Goal: Task Accomplishment & Management: Manage account settings

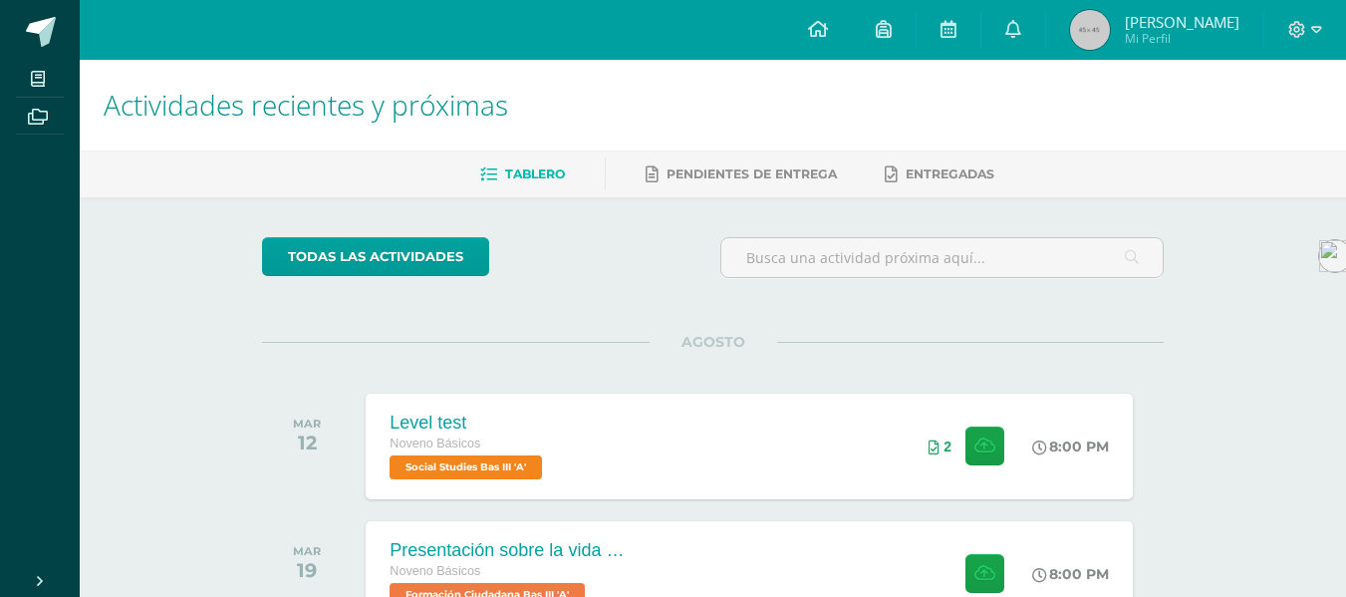
scroll to position [143, 0]
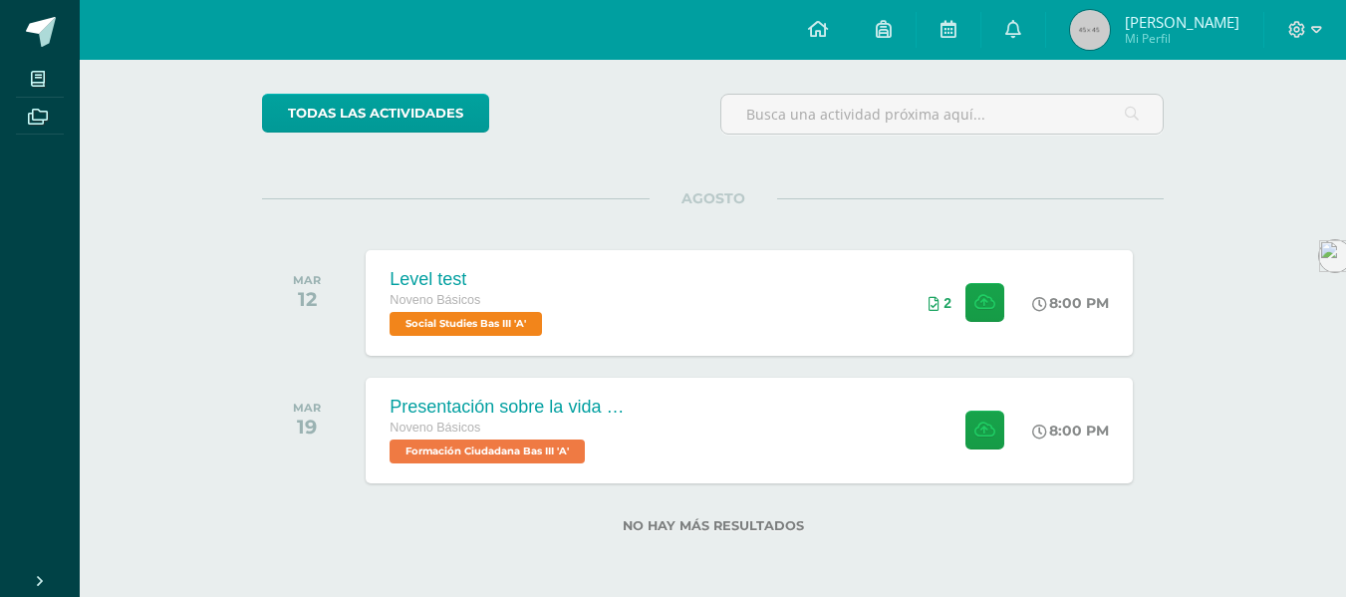
click at [1235, 48] on span "José David Mi Perfil" at bounding box center [1154, 30] width 177 height 40
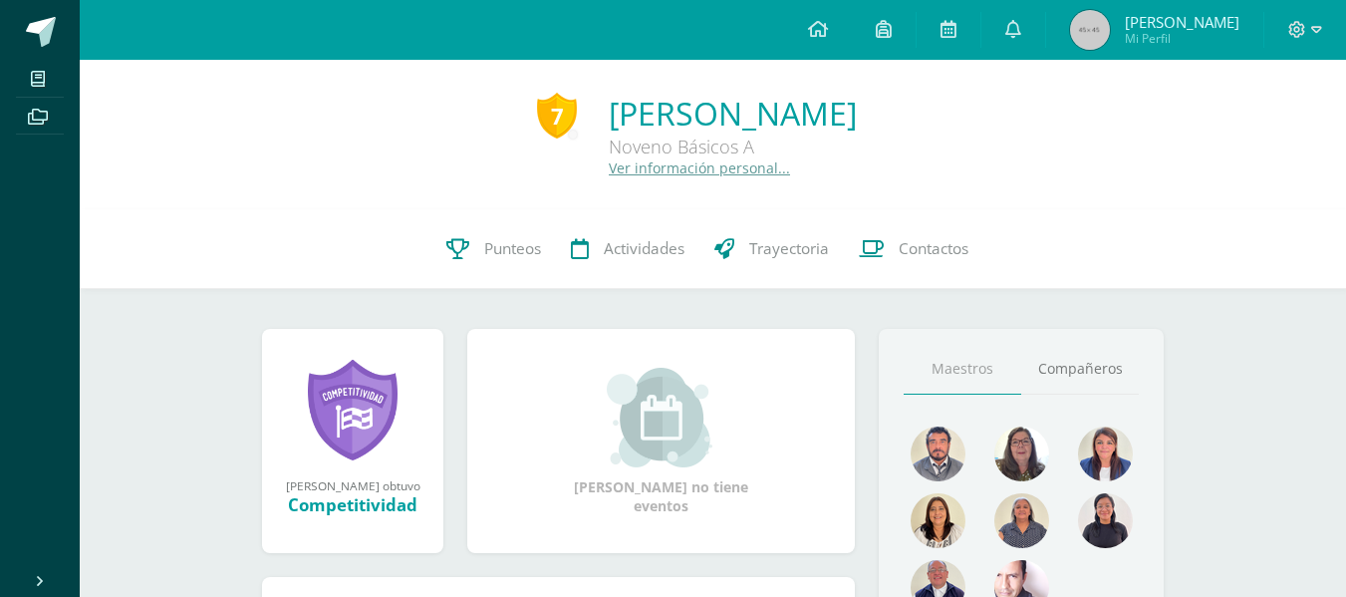
click at [825, 390] on div "[PERSON_NAME] no tiene eventos" at bounding box center [660, 441] width 403 height 147
click at [1110, 18] on img at bounding box center [1090, 30] width 40 height 40
click at [1290, 31] on icon at bounding box center [1297, 29] width 17 height 17
click at [1223, 136] on span "Cerrar sesión" at bounding box center [1253, 134] width 90 height 19
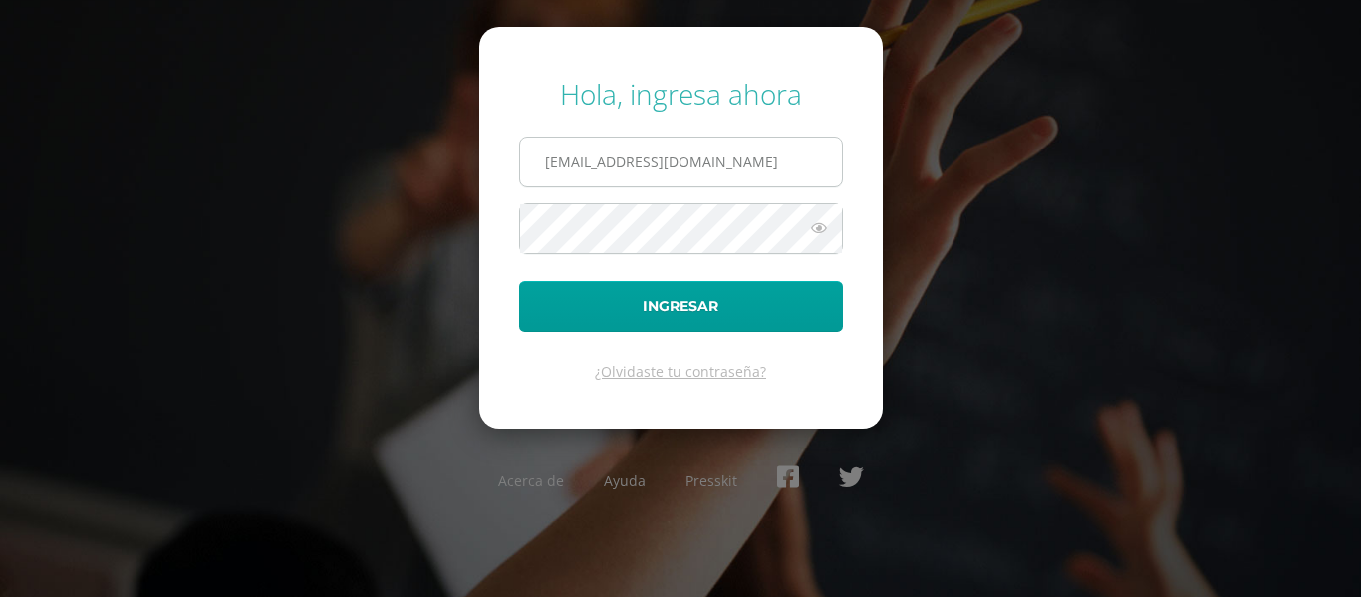
click at [696, 168] on input "josejuarez14@colegioselshaddai.edu.gt" at bounding box center [681, 161] width 322 height 49
click at [602, 161] on input "josejuarez14@colegioselshaddai.edu.gt" at bounding box center [681, 161] width 322 height 49
click at [609, 163] on input "josejuarez14@colegioselshaddai.edu.gt" at bounding box center [681, 161] width 322 height 49
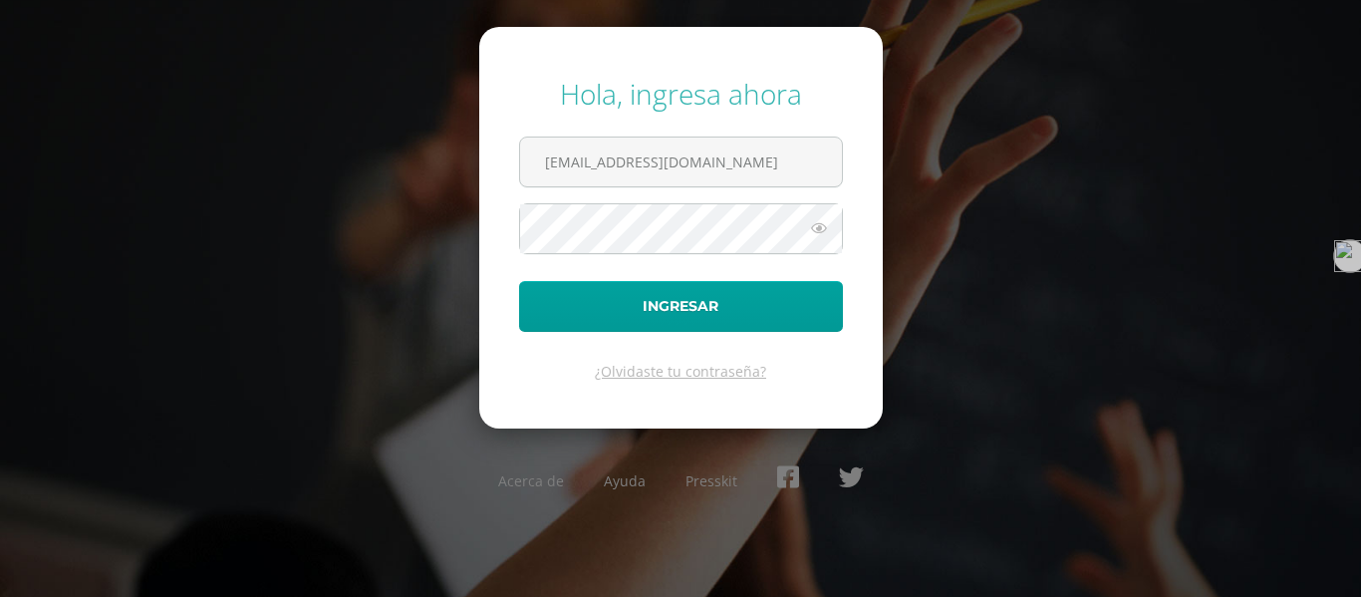
type input "angieovalle14@colegioselshaddai.edu.gt"
click at [519, 281] on button "Ingresar" at bounding box center [681, 306] width 324 height 51
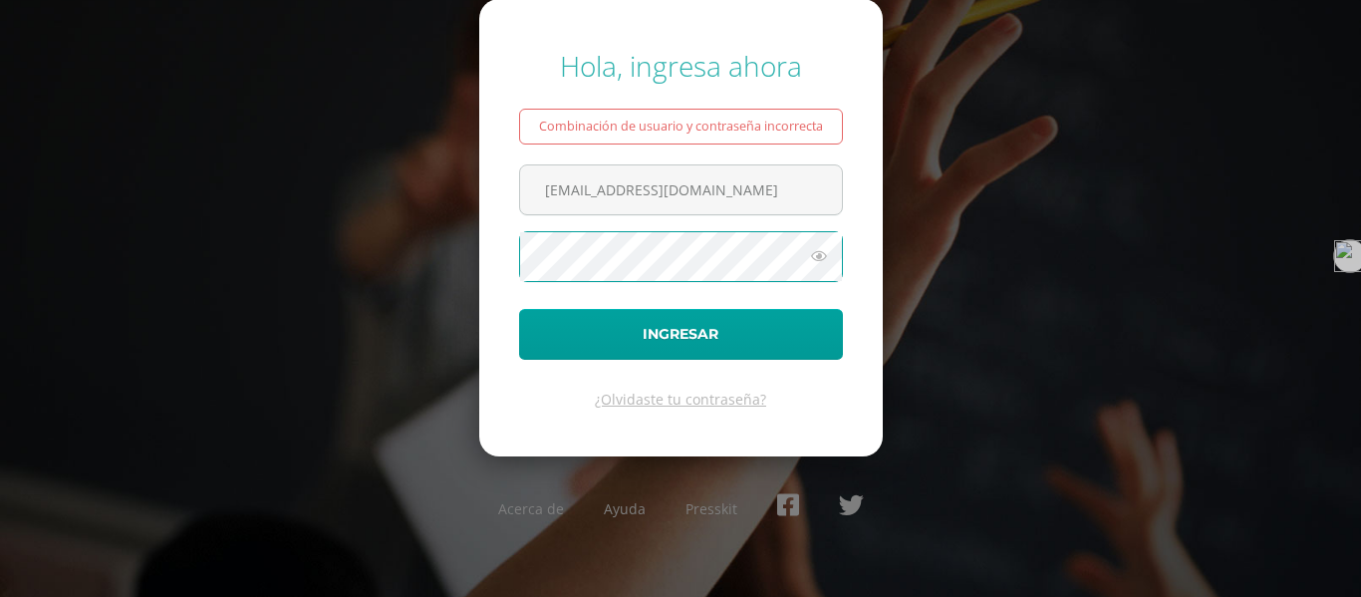
click at [519, 309] on button "Ingresar" at bounding box center [681, 334] width 324 height 51
click at [815, 262] on icon at bounding box center [819, 256] width 26 height 24
click at [519, 309] on button "Ingresar" at bounding box center [681, 334] width 324 height 51
click at [823, 259] on icon at bounding box center [819, 256] width 26 height 24
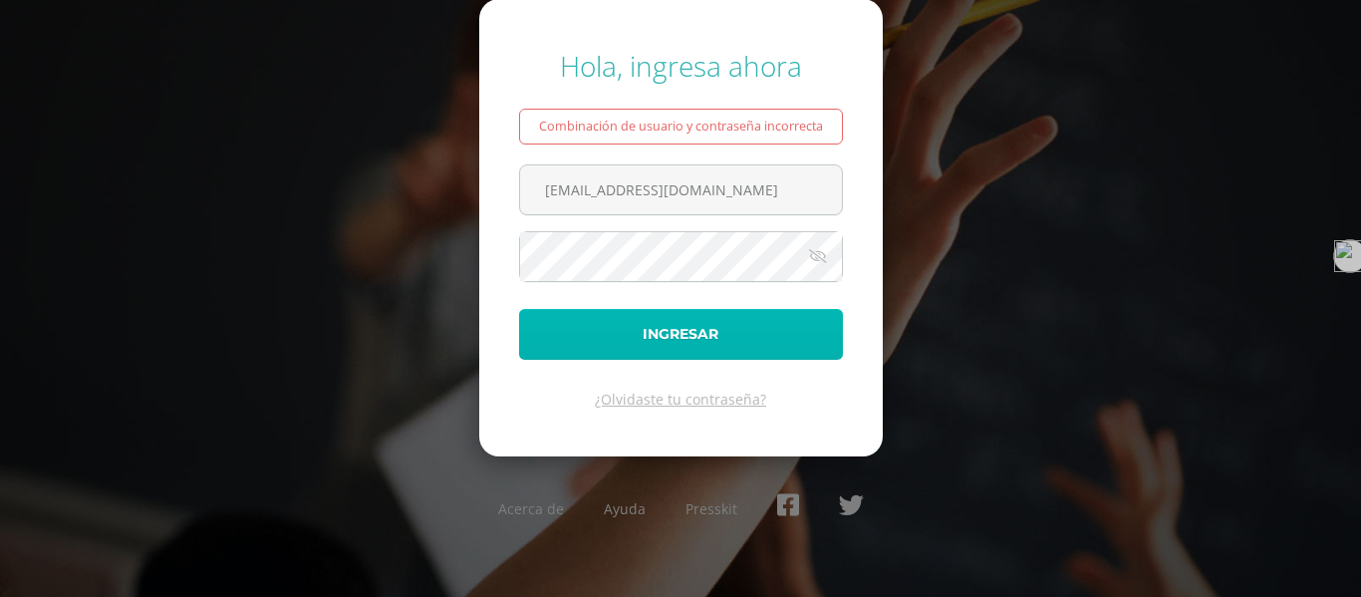
click at [800, 329] on button "Ingresar" at bounding box center [681, 334] width 324 height 51
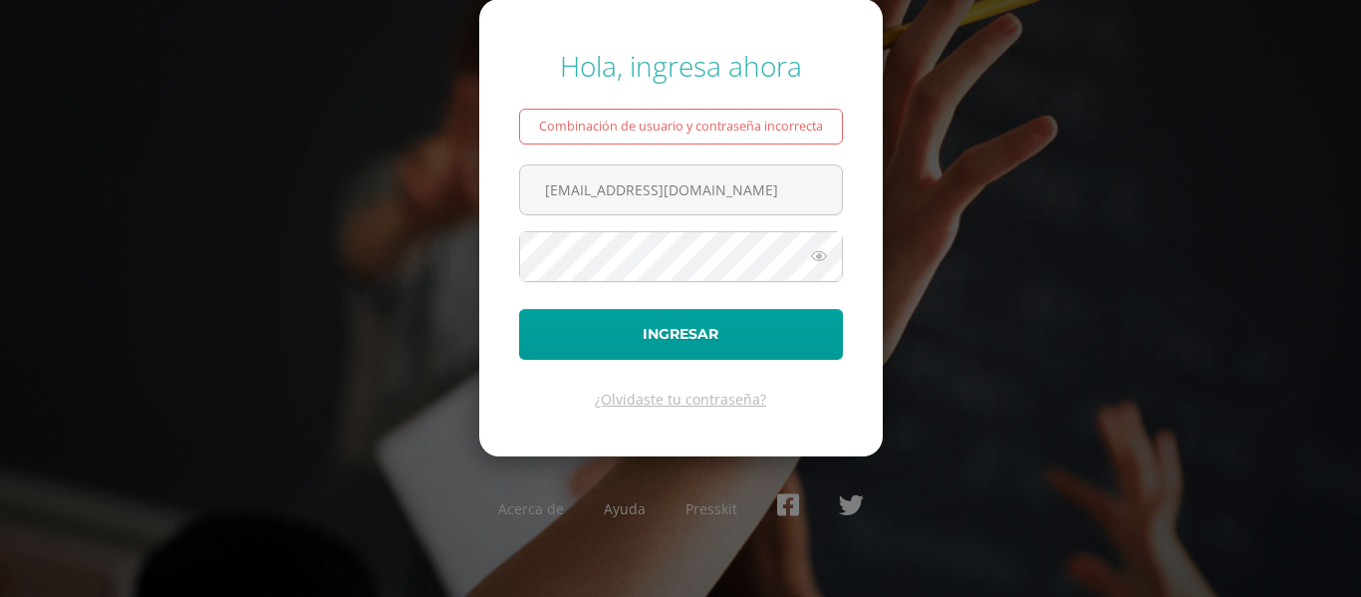
click at [703, 228] on form "Hola, ingresa ahora Combinación de usuario y contraseña incorrecta angieovalle1…" at bounding box center [680, 227] width 403 height 456
click at [816, 256] on span at bounding box center [681, 256] width 324 height 51
click at [816, 256] on icon at bounding box center [819, 256] width 26 height 24
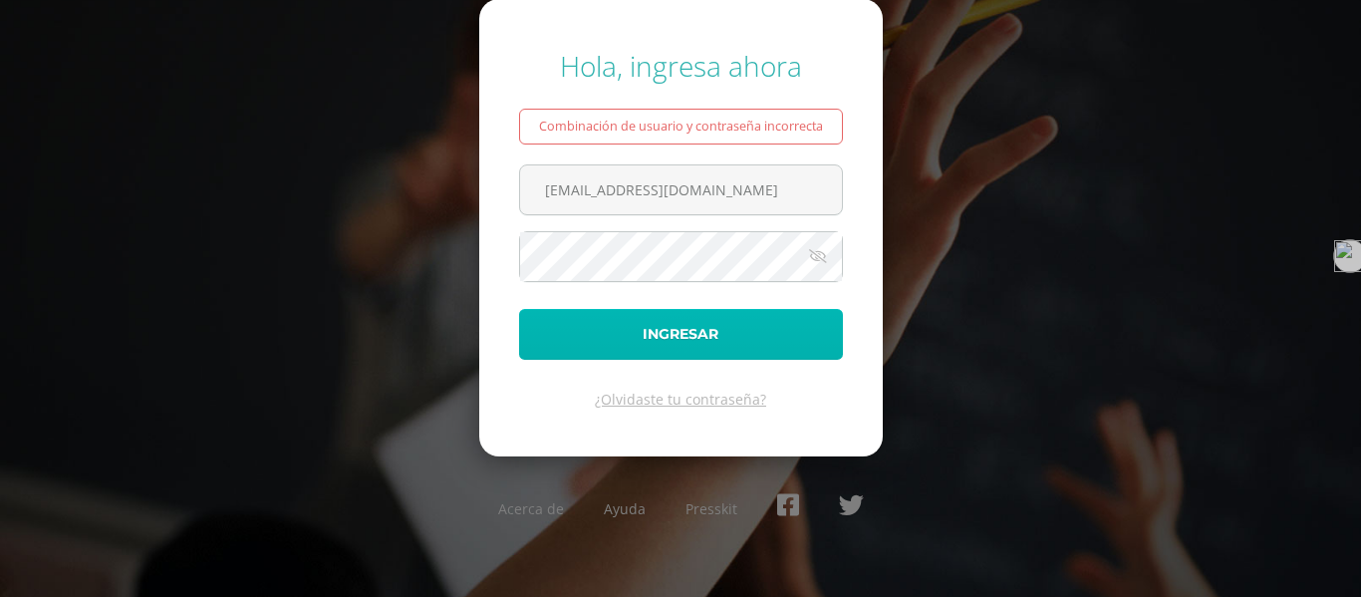
click at [766, 330] on button "Ingresar" at bounding box center [681, 334] width 324 height 51
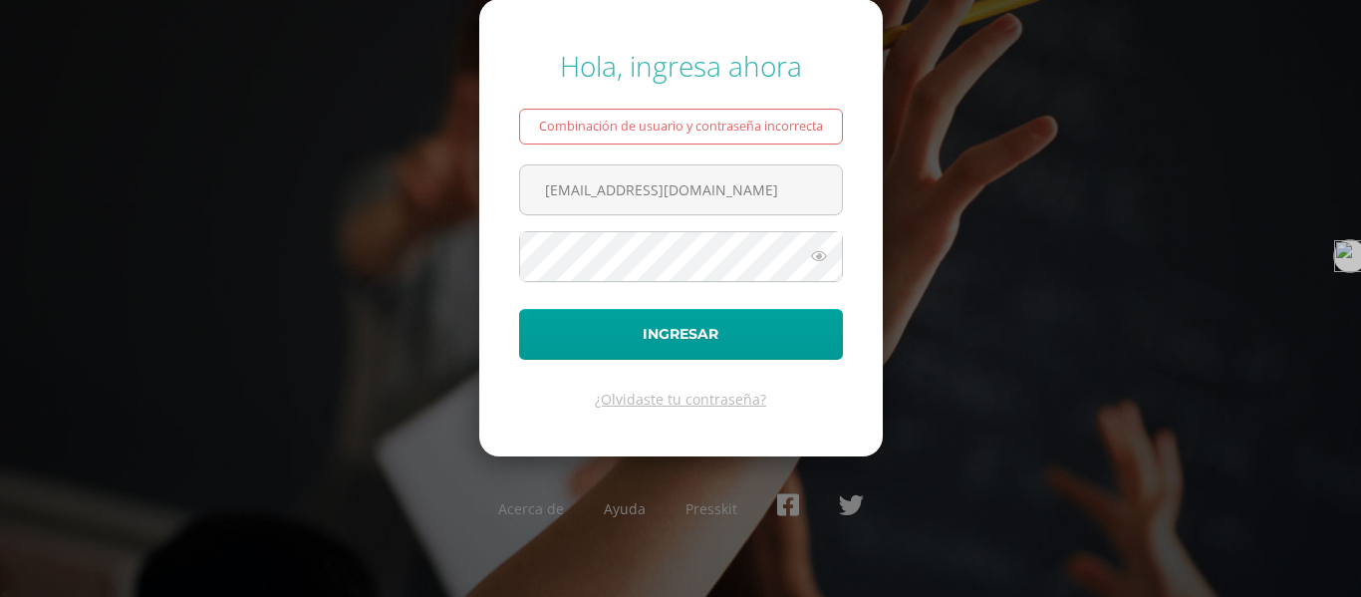
click at [817, 254] on icon at bounding box center [819, 256] width 26 height 24
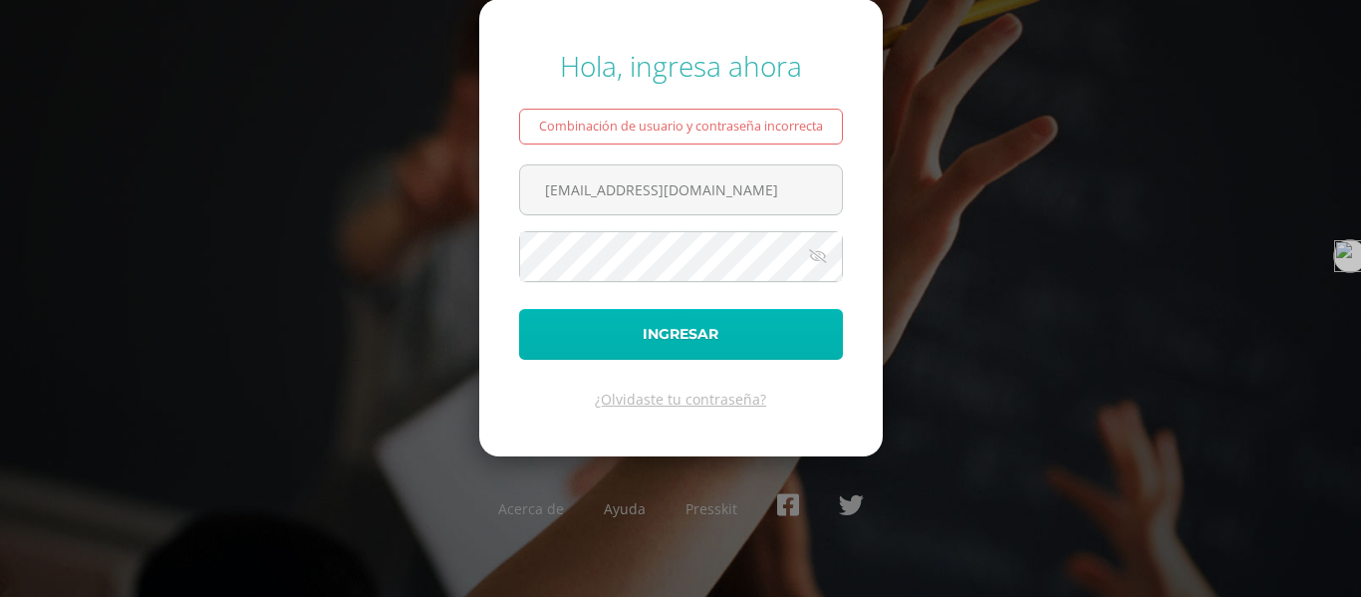
click at [693, 326] on button "Ingresar" at bounding box center [681, 334] width 324 height 51
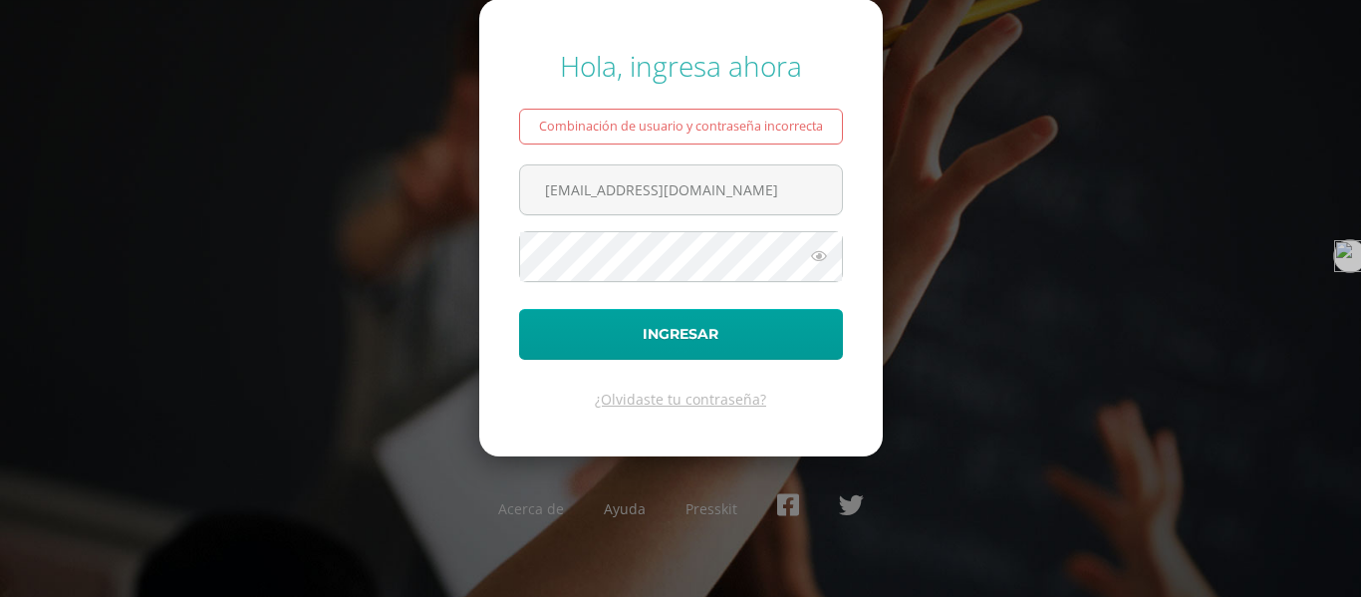
click at [811, 254] on icon at bounding box center [819, 256] width 26 height 24
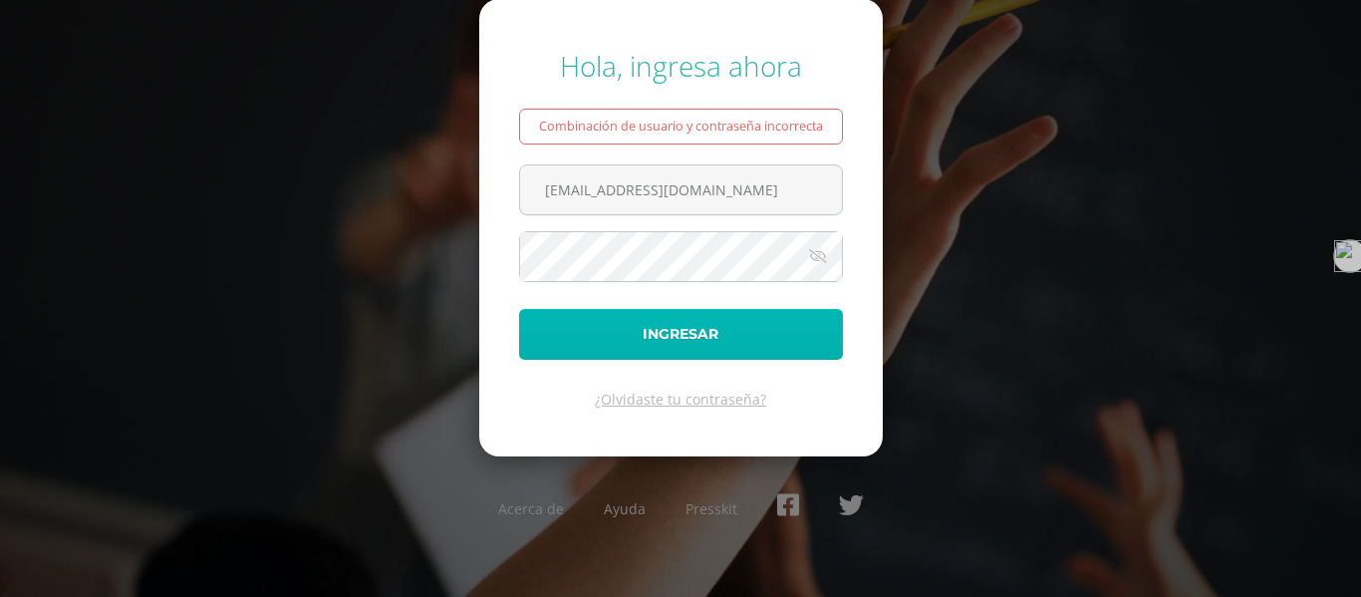
click at [749, 326] on button "Ingresar" at bounding box center [681, 334] width 324 height 51
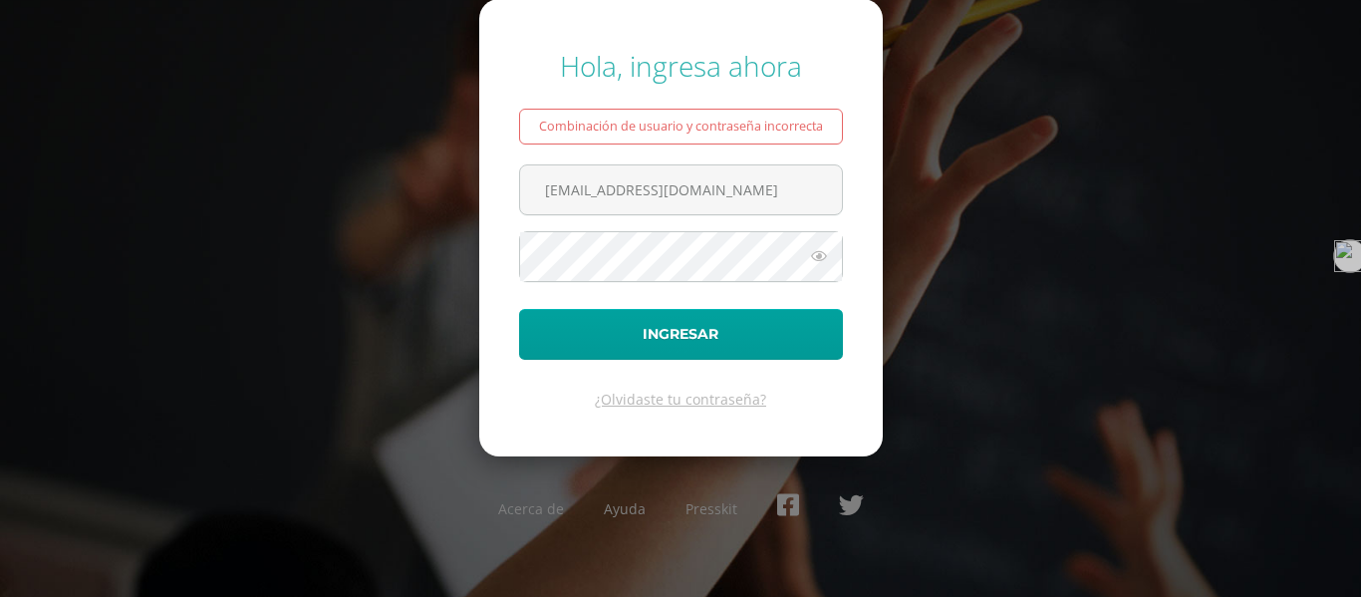
click at [825, 256] on icon at bounding box center [819, 256] width 26 height 24
click at [1325, 440] on div "Hola, ingresa ahora Combinación de usuario y contraseña incorrecta angieovalle1…" at bounding box center [680, 298] width 1376 height 534
click at [519, 309] on button "Ingresar" at bounding box center [681, 334] width 324 height 51
click at [831, 250] on icon at bounding box center [819, 256] width 26 height 24
click at [519, 309] on button "Ingresar" at bounding box center [681, 334] width 324 height 51
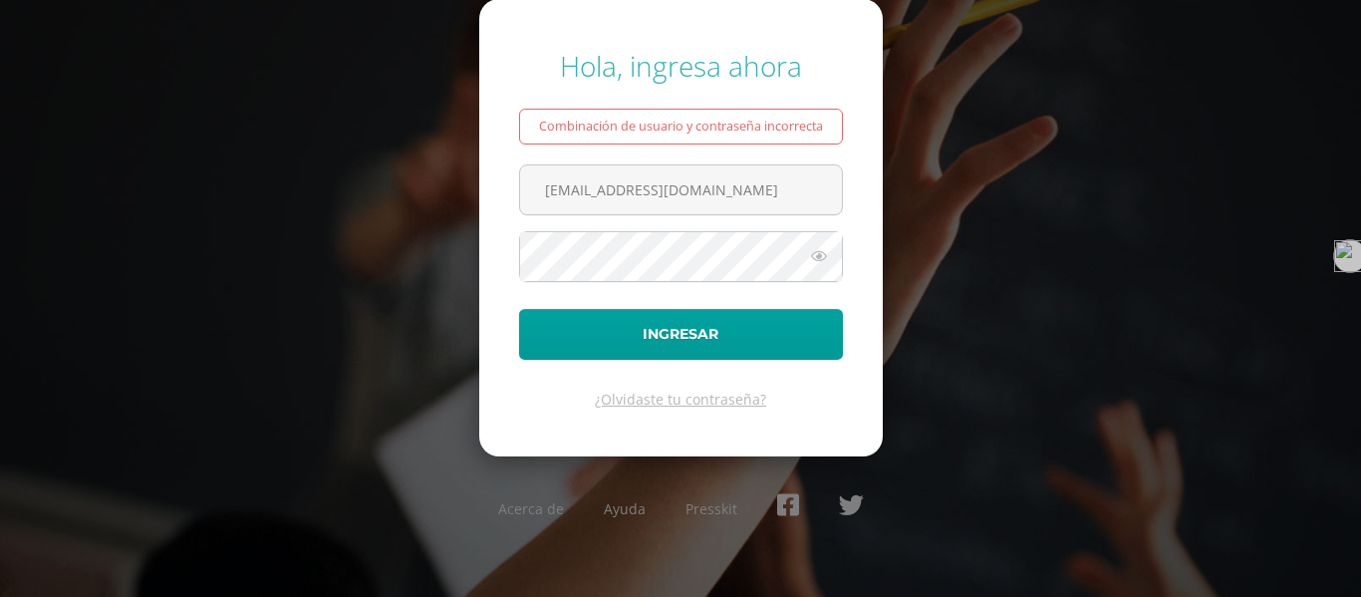
click at [806, 254] on icon at bounding box center [819, 256] width 26 height 24
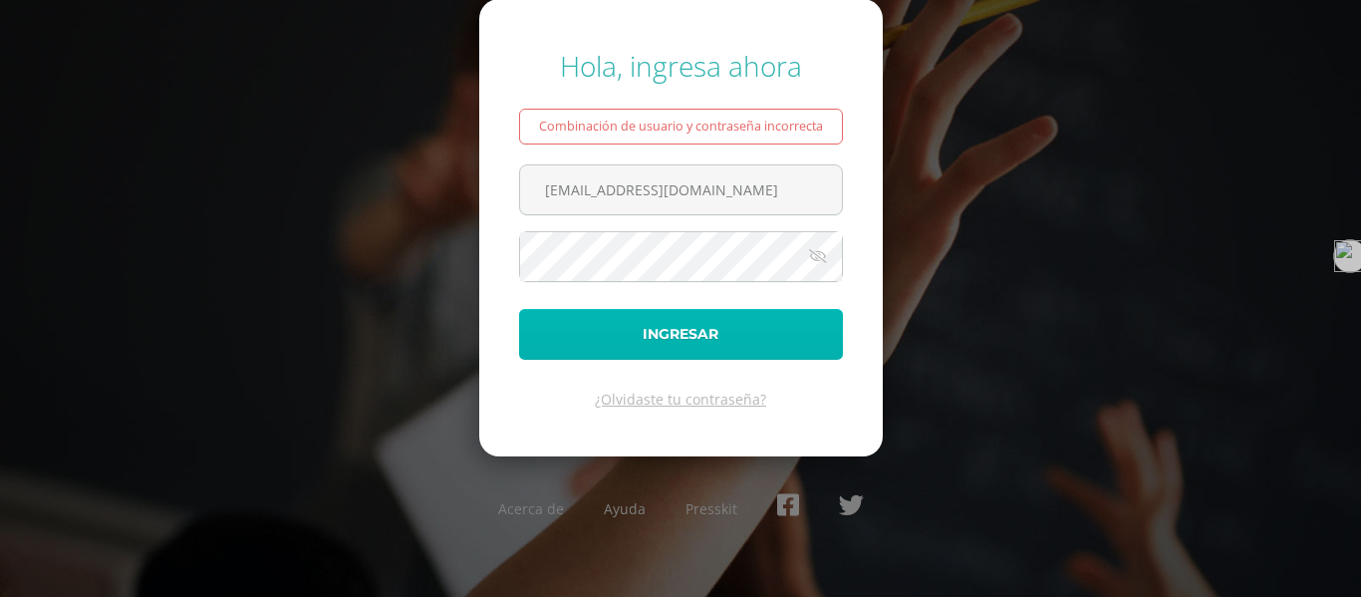
click at [761, 329] on button "Ingresar" at bounding box center [681, 334] width 324 height 51
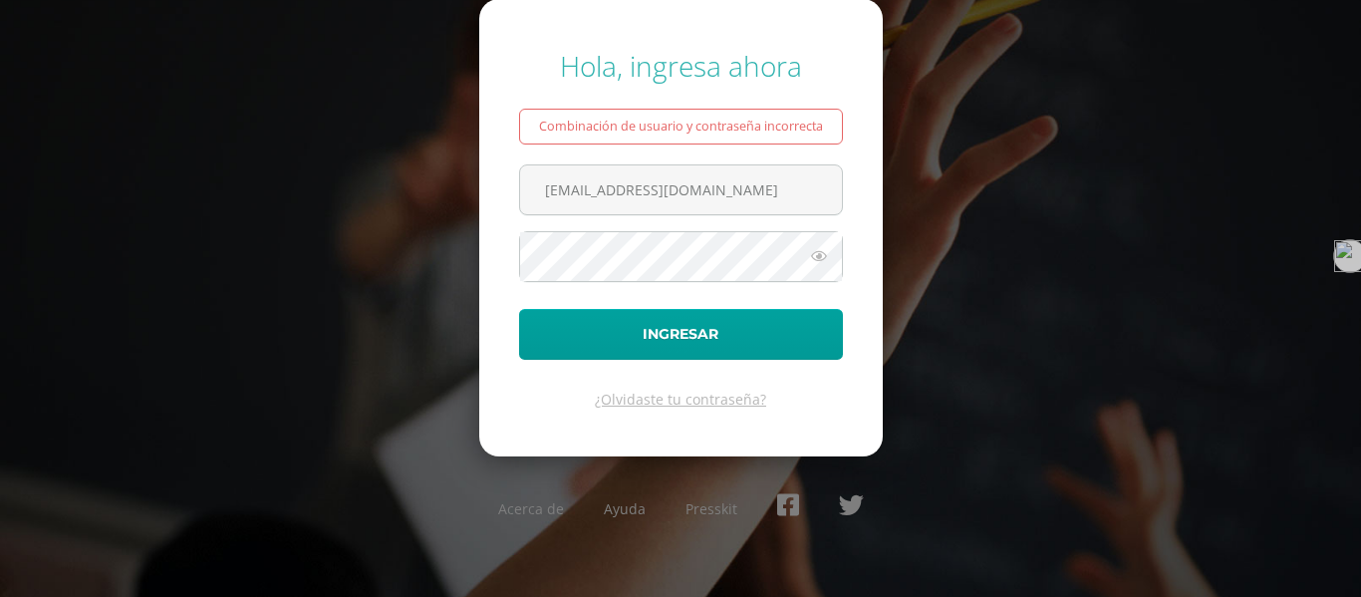
click at [810, 257] on icon at bounding box center [819, 256] width 26 height 24
click at [519, 309] on button "Ingresar" at bounding box center [681, 334] width 324 height 51
click at [771, 189] on input "[EMAIL_ADDRESS][DOMAIN_NAME]" at bounding box center [681, 189] width 322 height 49
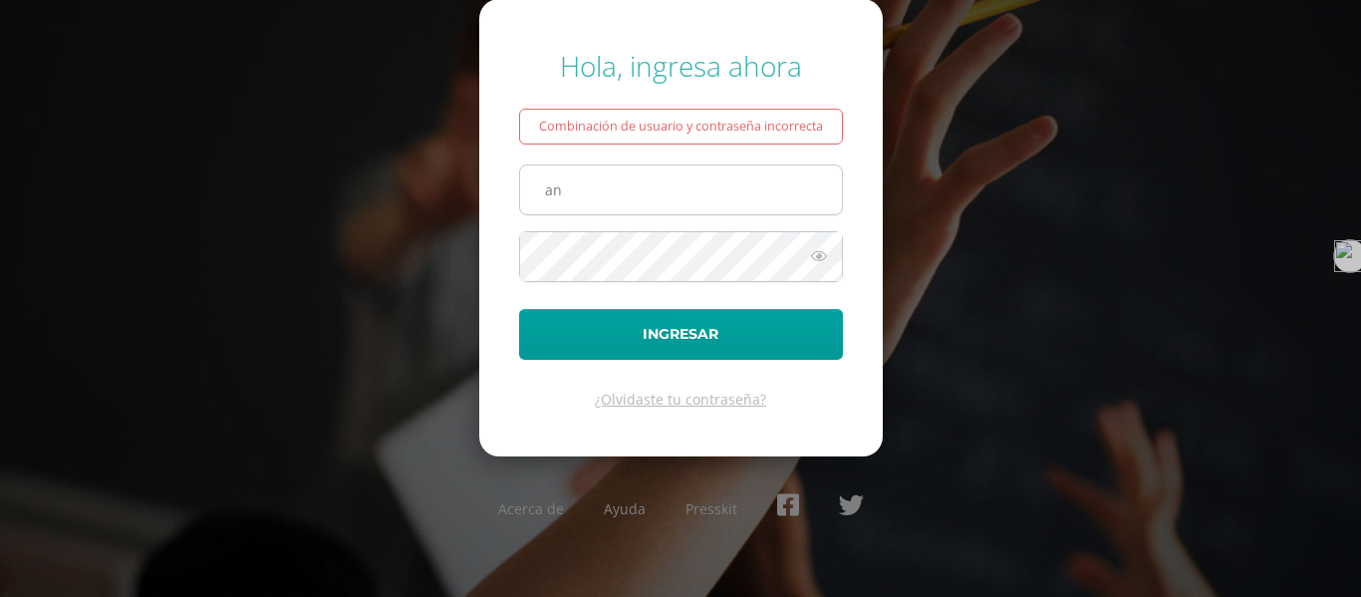
type input "[EMAIL_ADDRESS][DOMAIN_NAME]"
click at [718, 181] on input "[EMAIL_ADDRESS][DOMAIN_NAME]" at bounding box center [681, 189] width 322 height 49
click at [718, 181] on input "angieovalle14@colegioselshaddai.edu.gt" at bounding box center [681, 189] width 322 height 49
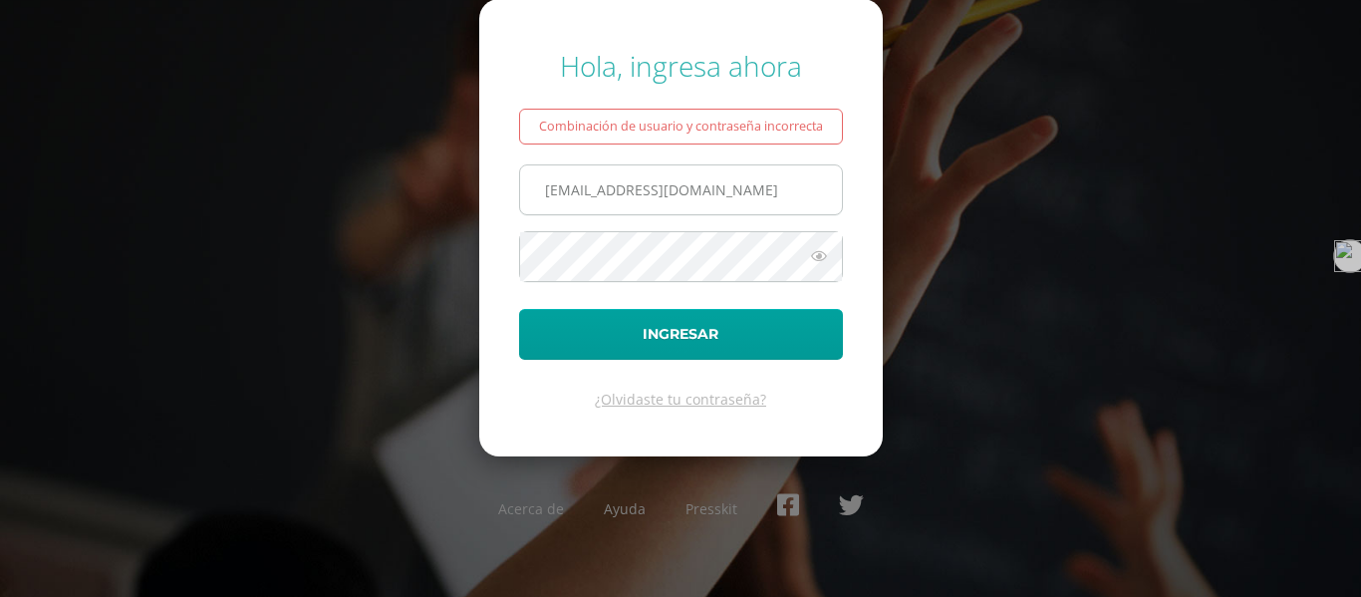
click at [618, 191] on input "angieovalle14@colegioselshaddai.edu.gt" at bounding box center [681, 189] width 322 height 49
type input "angieovalle14@colegioselshaddai.edu.gt"
click at [812, 265] on icon at bounding box center [819, 256] width 26 height 24
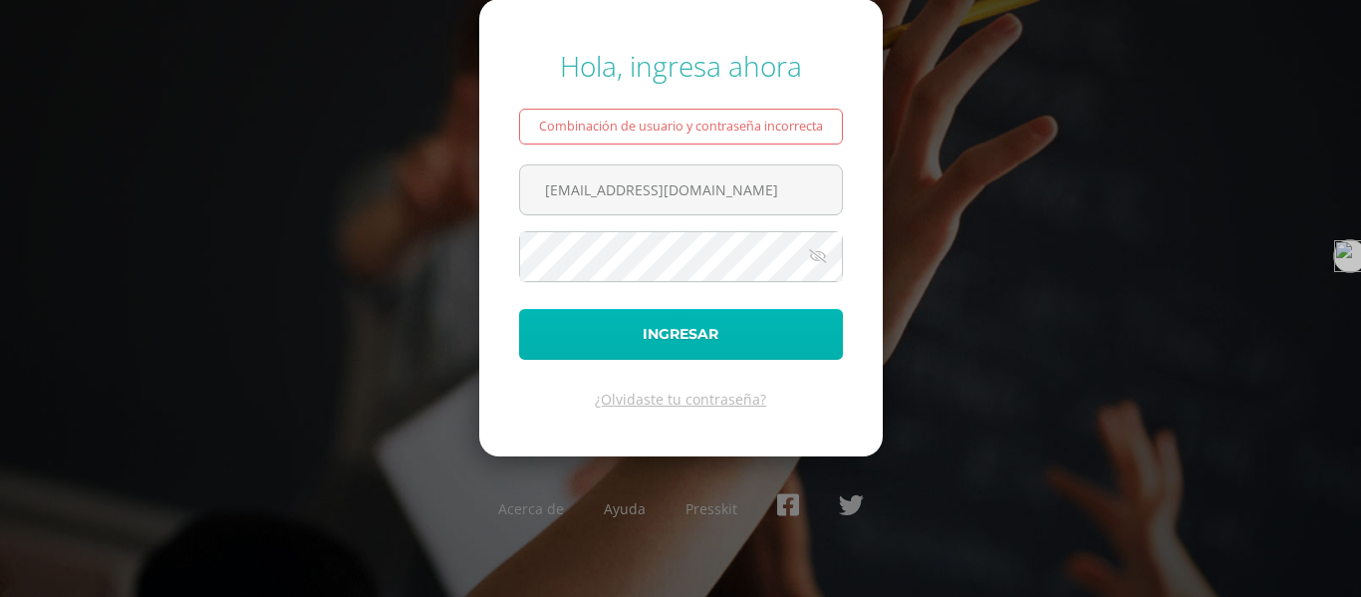
click at [738, 317] on button "Ingresar" at bounding box center [681, 334] width 324 height 51
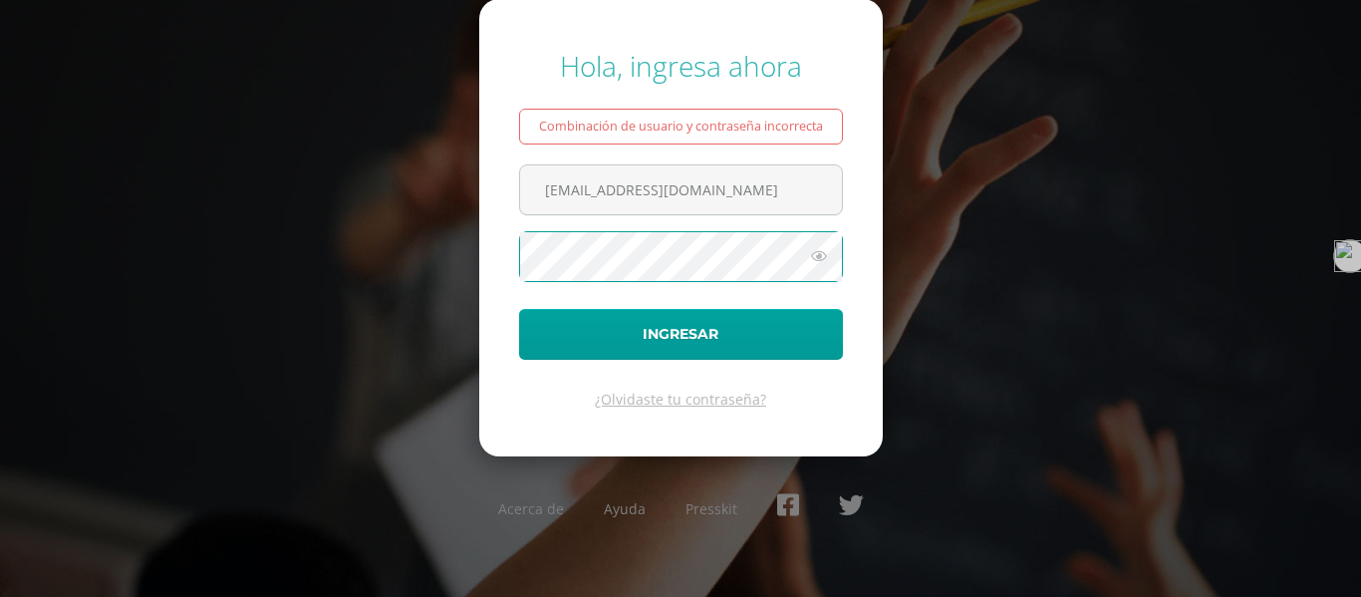
click at [830, 262] on icon at bounding box center [819, 256] width 26 height 24
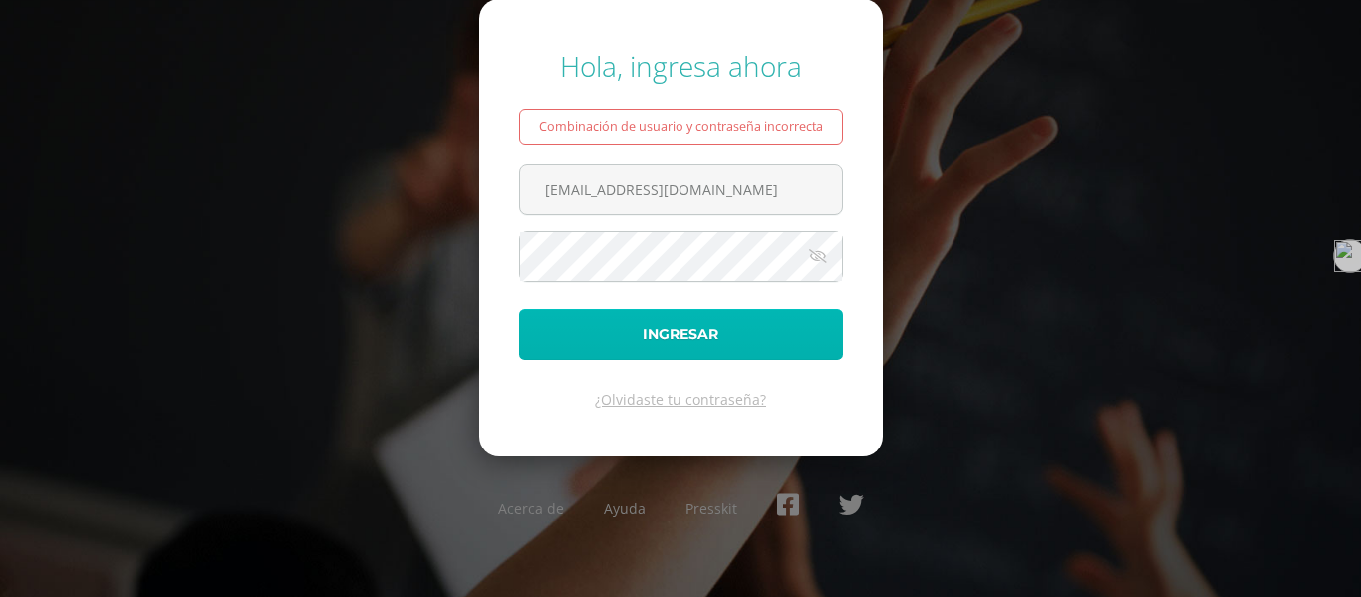
click at [751, 331] on button "Ingresar" at bounding box center [681, 334] width 324 height 51
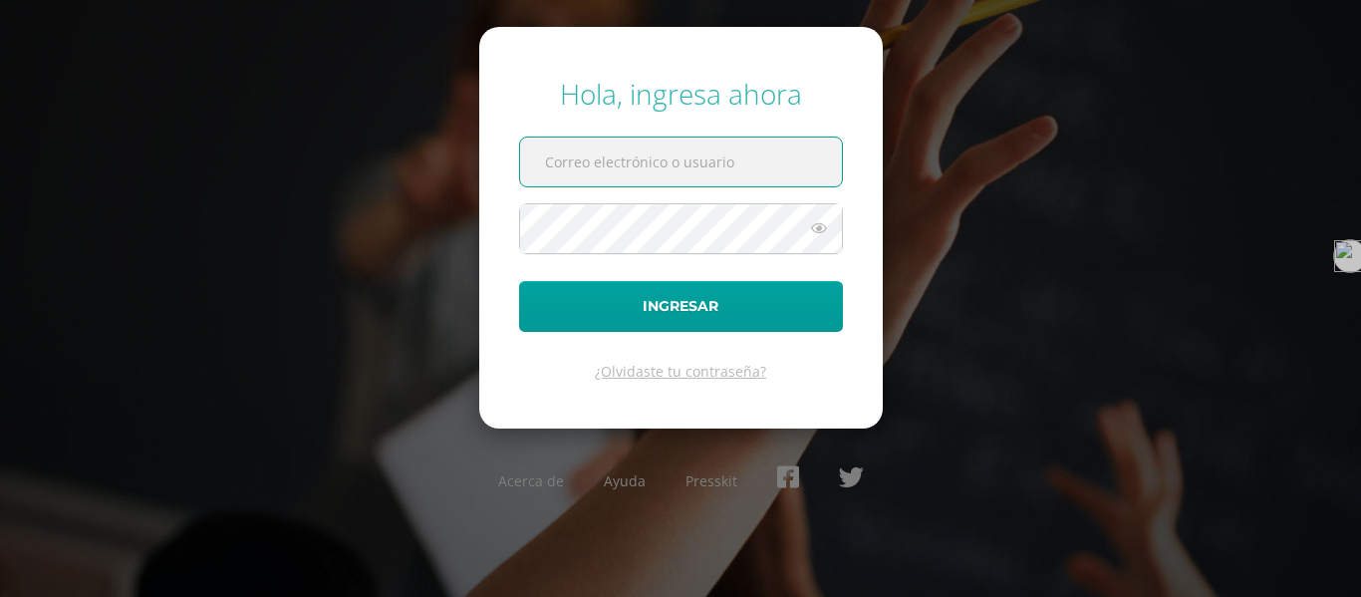
type input "josejuarez14@colegioselshaddai.edu.gt"
click at [815, 233] on icon at bounding box center [819, 228] width 26 height 24
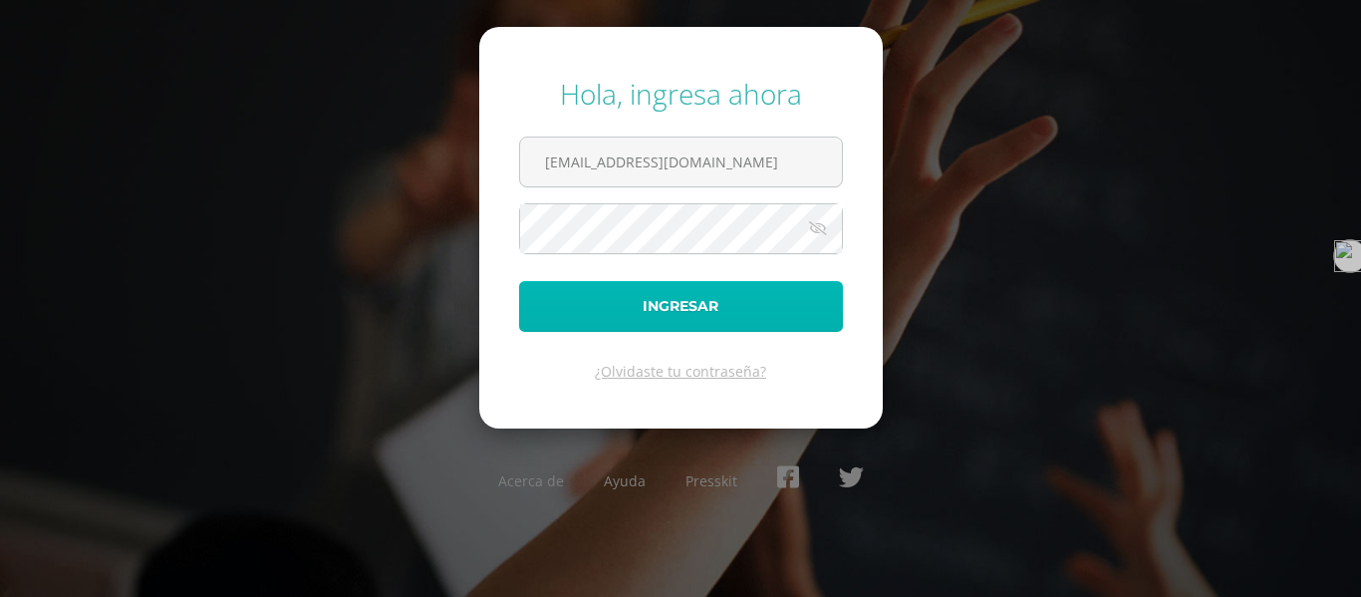
click at [720, 287] on button "Ingresar" at bounding box center [681, 306] width 324 height 51
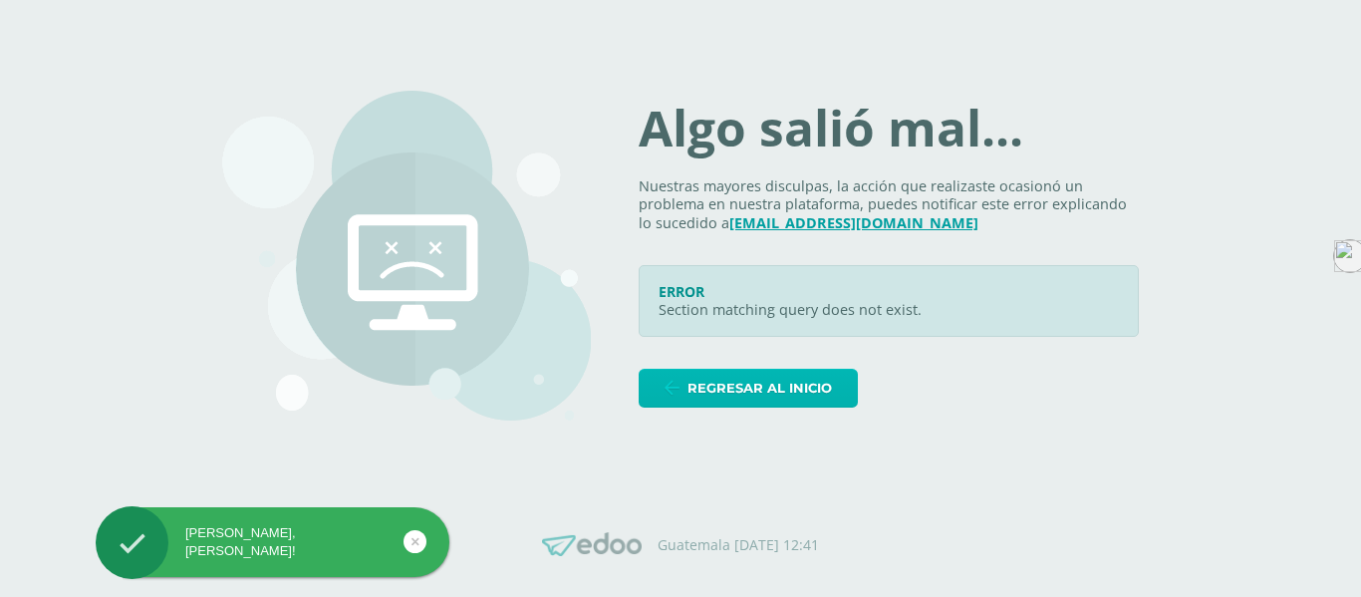
click at [782, 386] on span "Regresar al inicio" at bounding box center [759, 388] width 144 height 37
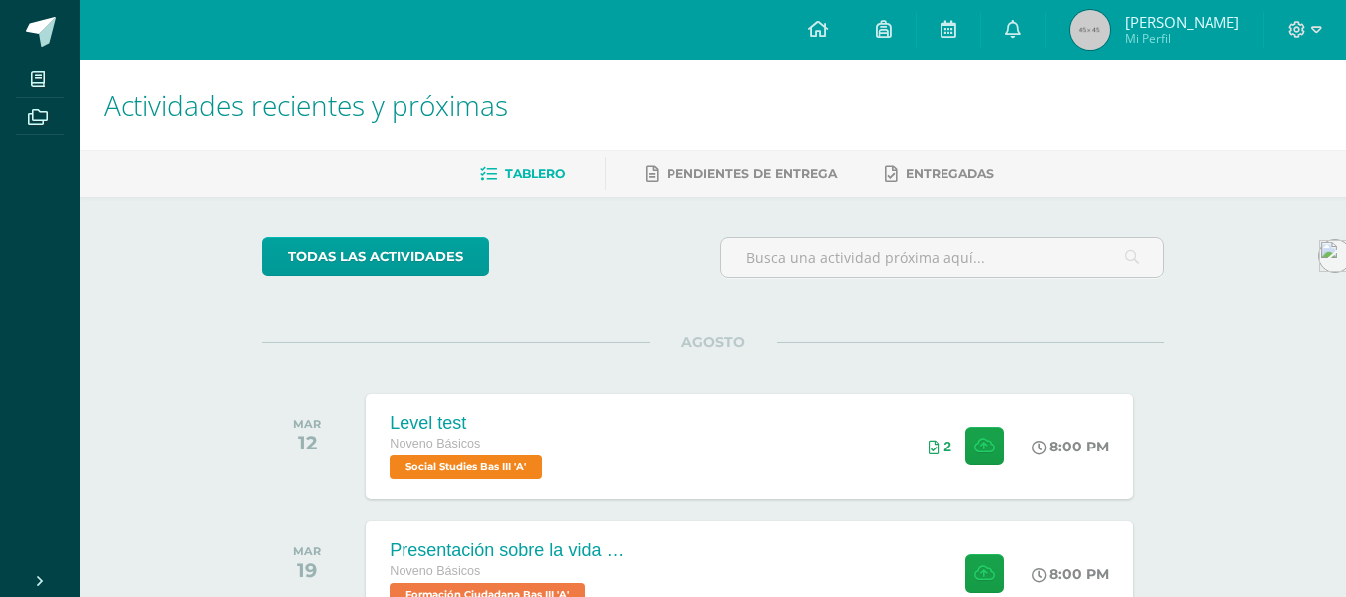
click at [1037, 113] on h1 "Actividades recientes y próximas" at bounding box center [713, 105] width 1218 height 91
click at [671, 401] on div "Level test Noveno Básicos Social Studies Bas III 'A' 8:00 PM 2 Level test Socia…" at bounding box center [750, 445] width 774 height 107
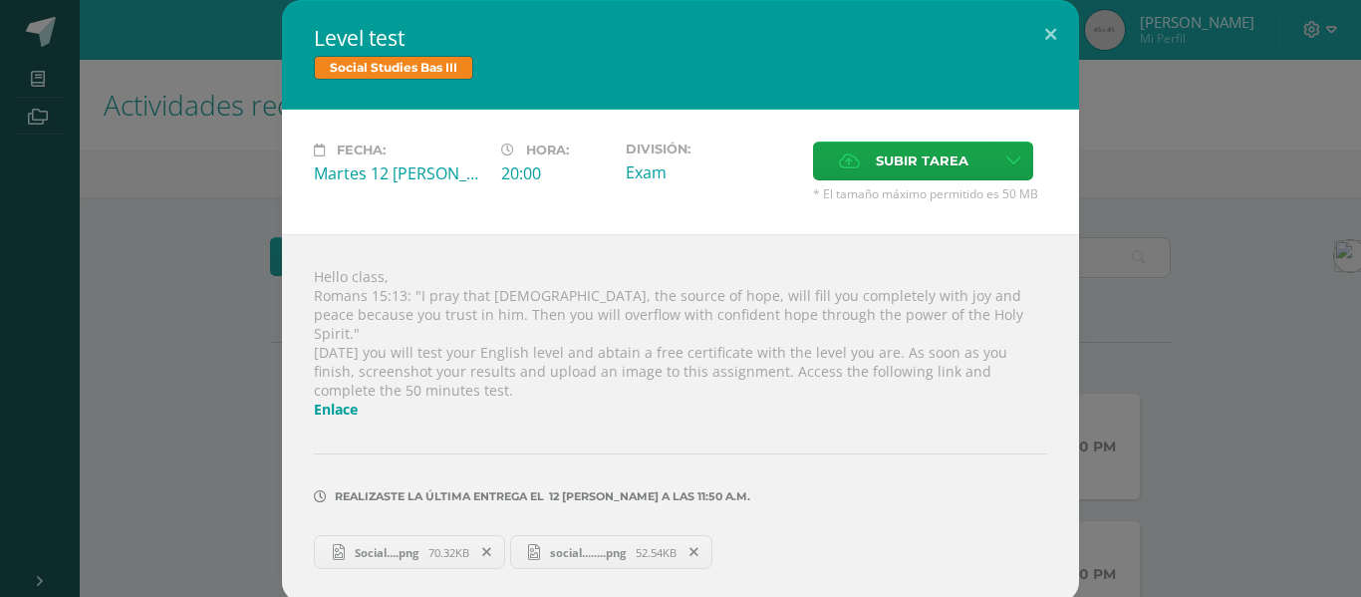
click at [343, 399] on link "Enlace" at bounding box center [336, 408] width 44 height 19
click at [345, 399] on link "Enlace" at bounding box center [336, 408] width 44 height 19
click at [356, 399] on link "Enlace" at bounding box center [336, 408] width 44 height 19
click at [1071, 46] on button at bounding box center [1050, 34] width 57 height 68
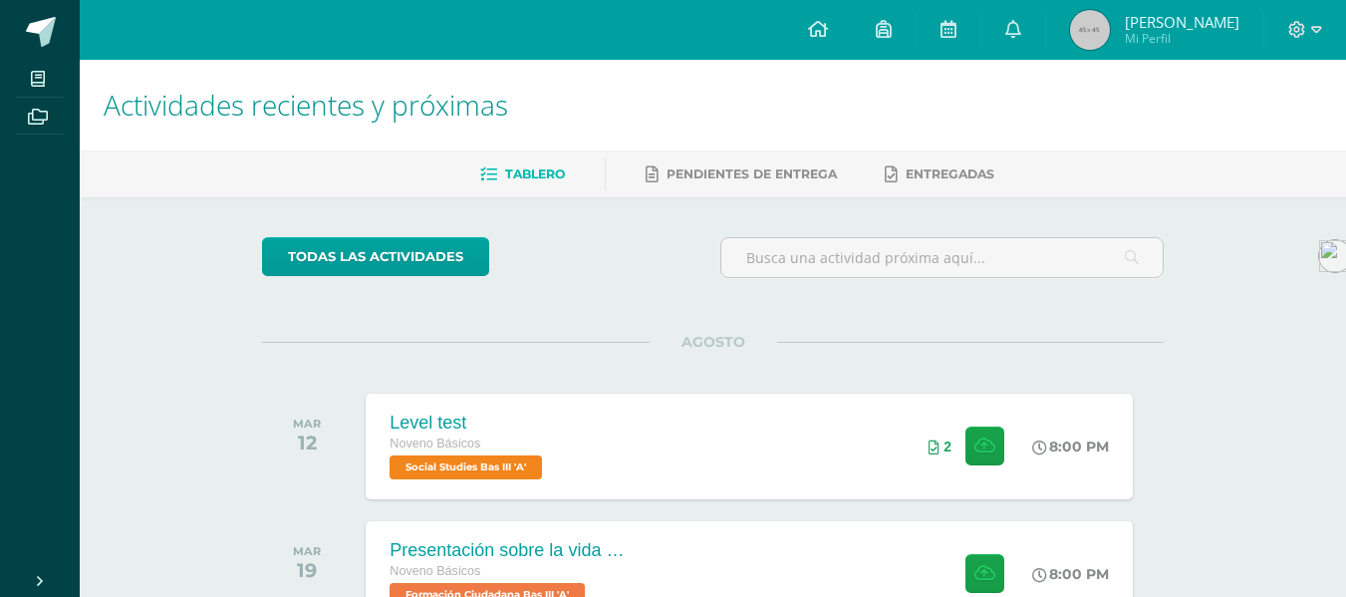
click at [1173, 35] on span "Mi Perfil" at bounding box center [1181, 38] width 115 height 17
click at [1158, 47] on span "José David Mi Perfil" at bounding box center [1154, 30] width 177 height 40
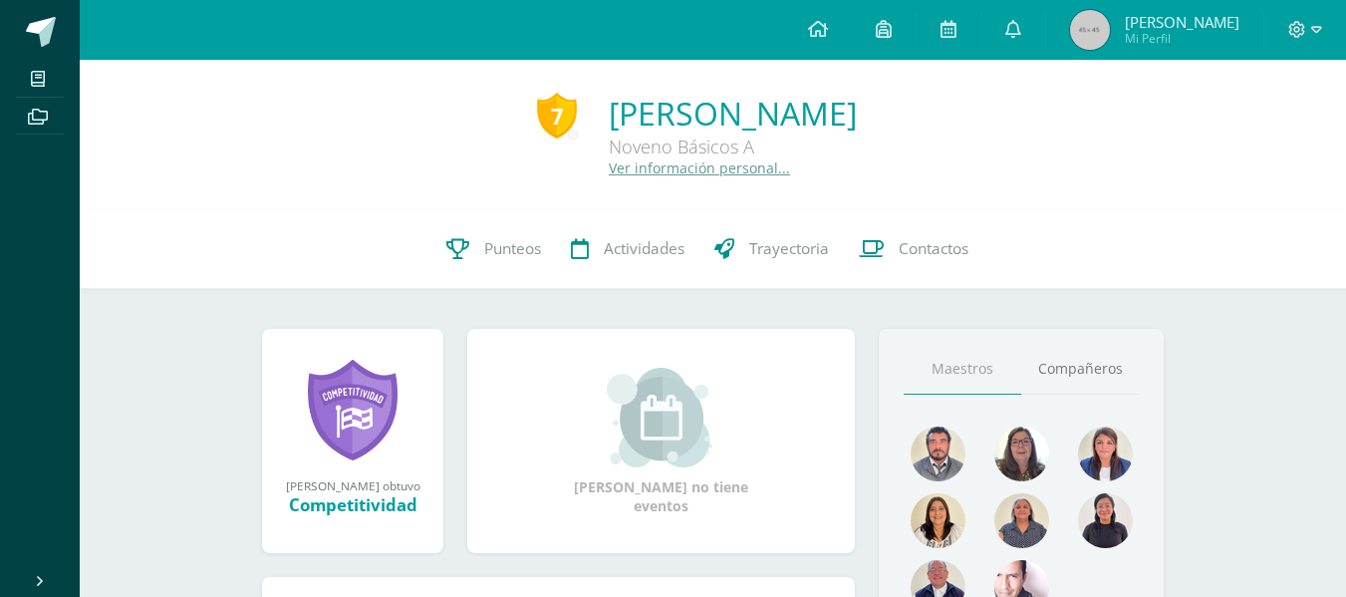
click at [1158, 47] on span "José David Mi Perfil" at bounding box center [1154, 30] width 177 height 40
click at [1323, 31] on div at bounding box center [1305, 30] width 82 height 60
click at [1300, 33] on icon at bounding box center [1297, 30] width 18 height 18
click at [1229, 138] on span "Cerrar sesión" at bounding box center [1253, 134] width 90 height 19
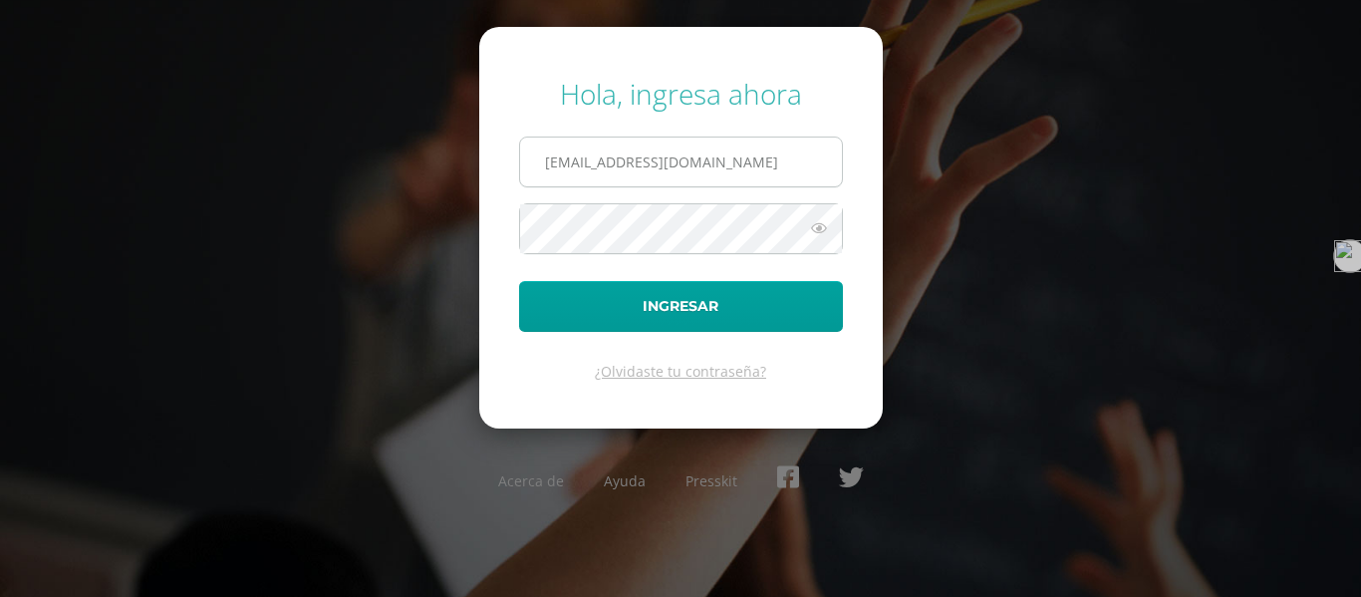
click at [600, 155] on input "josejuarez14@colegioselshaddai.edu.gt" at bounding box center [681, 161] width 322 height 49
drag, startPoint x: 608, startPoint y: 171, endPoint x: 506, endPoint y: 168, distance: 101.6
click at [506, 168] on form "Hola, ingresa ahora josejuarez14@colegioselshaddai.edu.gt Ingresar ¿Olvidaste t…" at bounding box center [680, 227] width 403 height 400
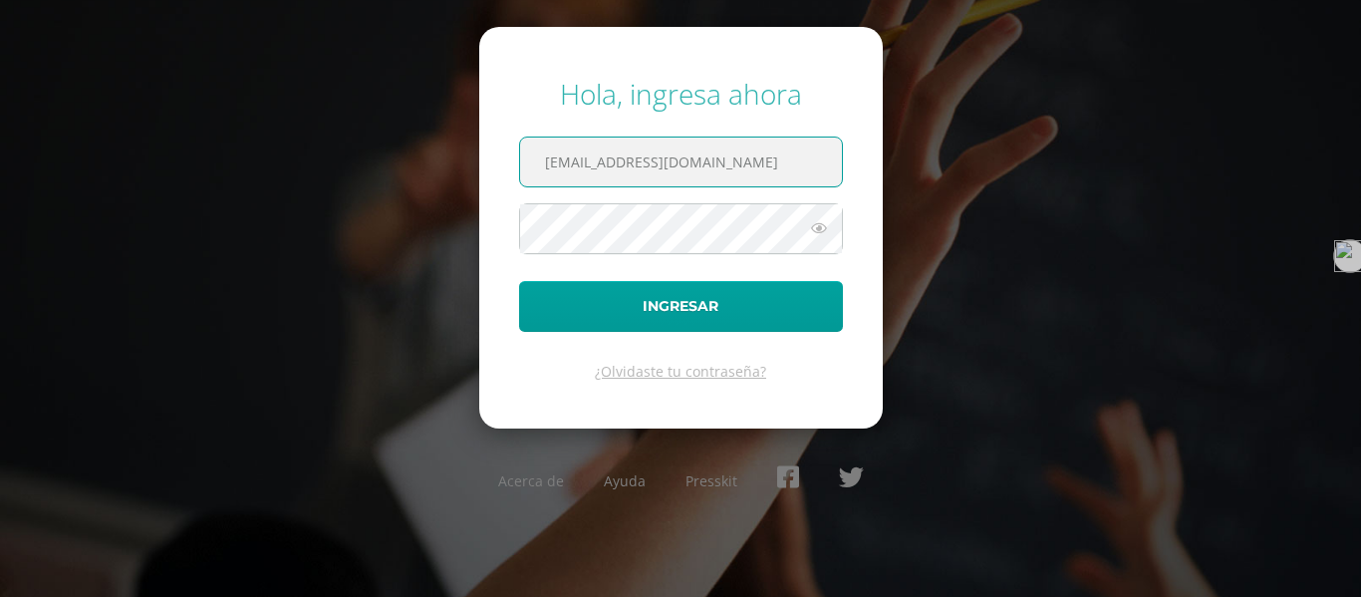
type input "[EMAIL_ADDRESS][DOMAIN_NAME]"
click at [815, 232] on icon at bounding box center [819, 228] width 26 height 24
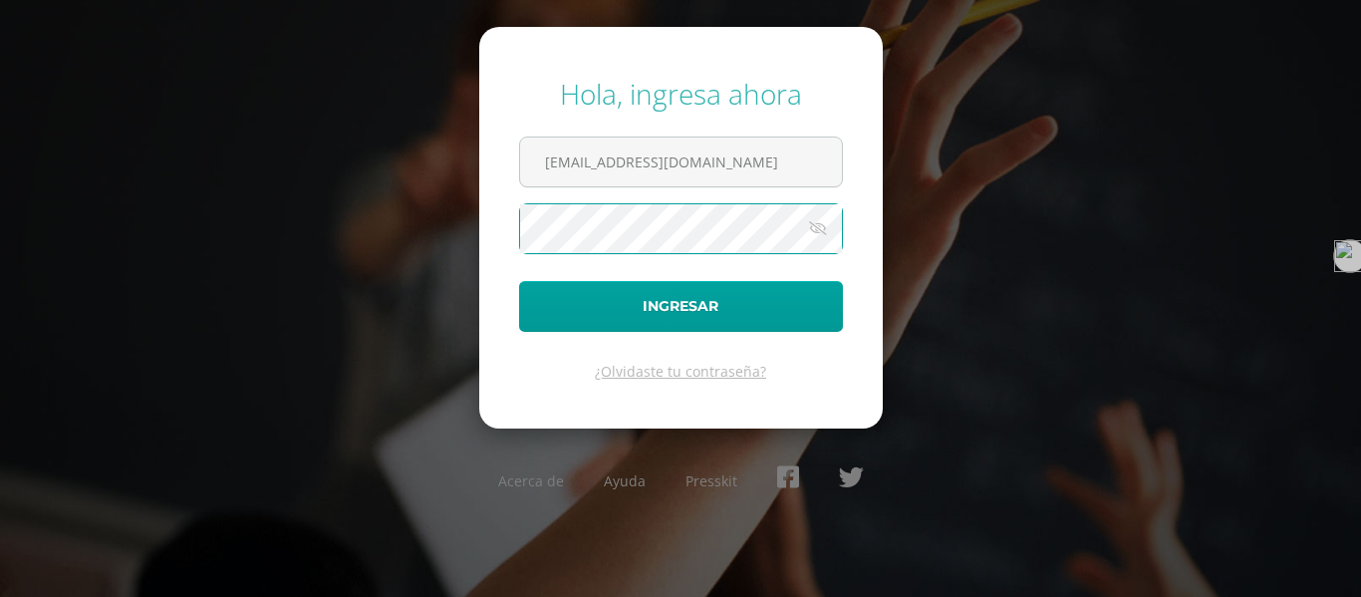
click at [519, 281] on button "Ingresar" at bounding box center [681, 306] width 324 height 51
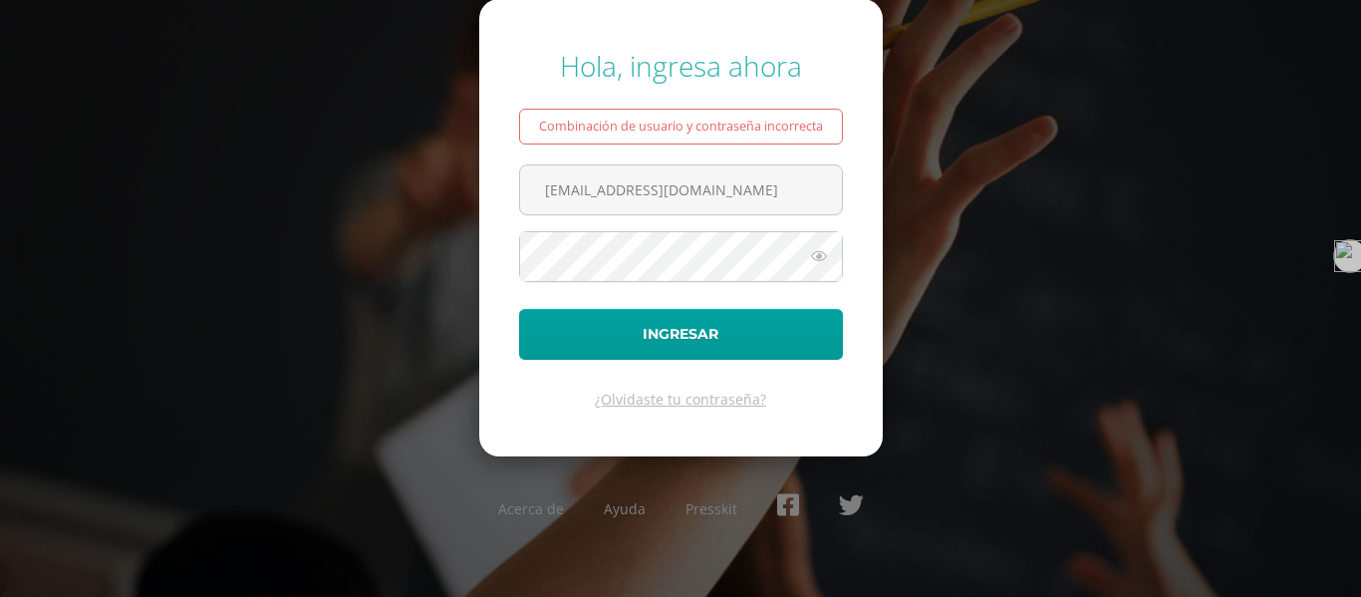
click at [815, 251] on icon at bounding box center [819, 256] width 26 height 24
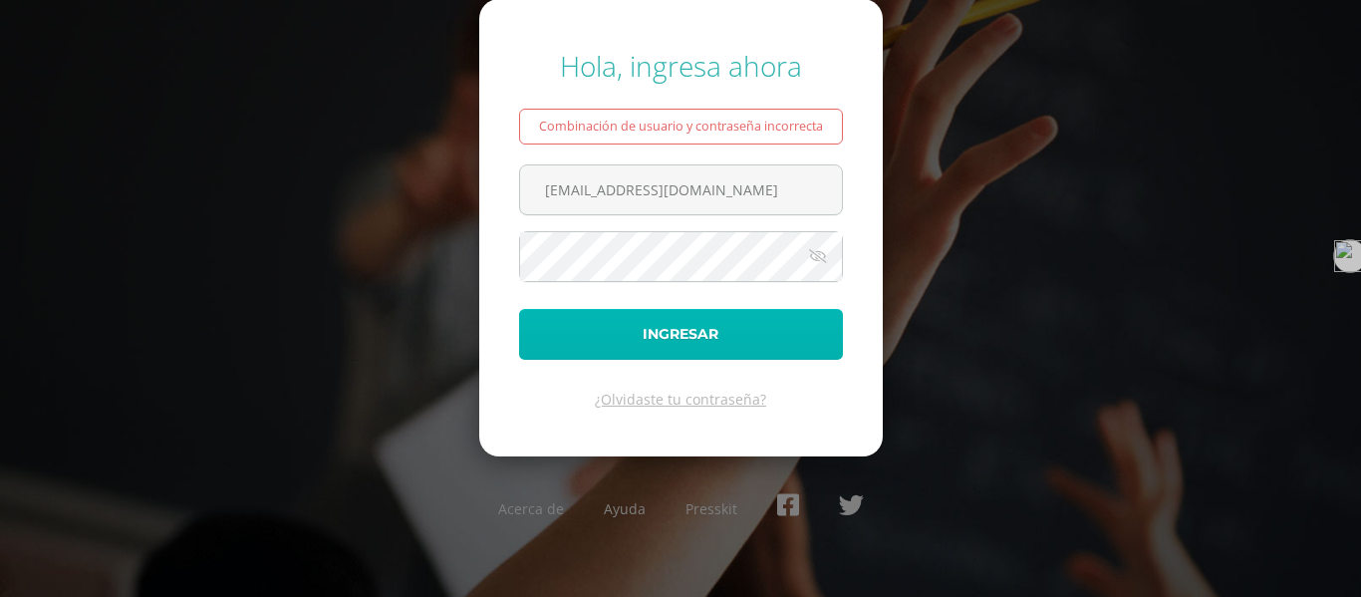
click at [765, 353] on button "Ingresar" at bounding box center [681, 334] width 324 height 51
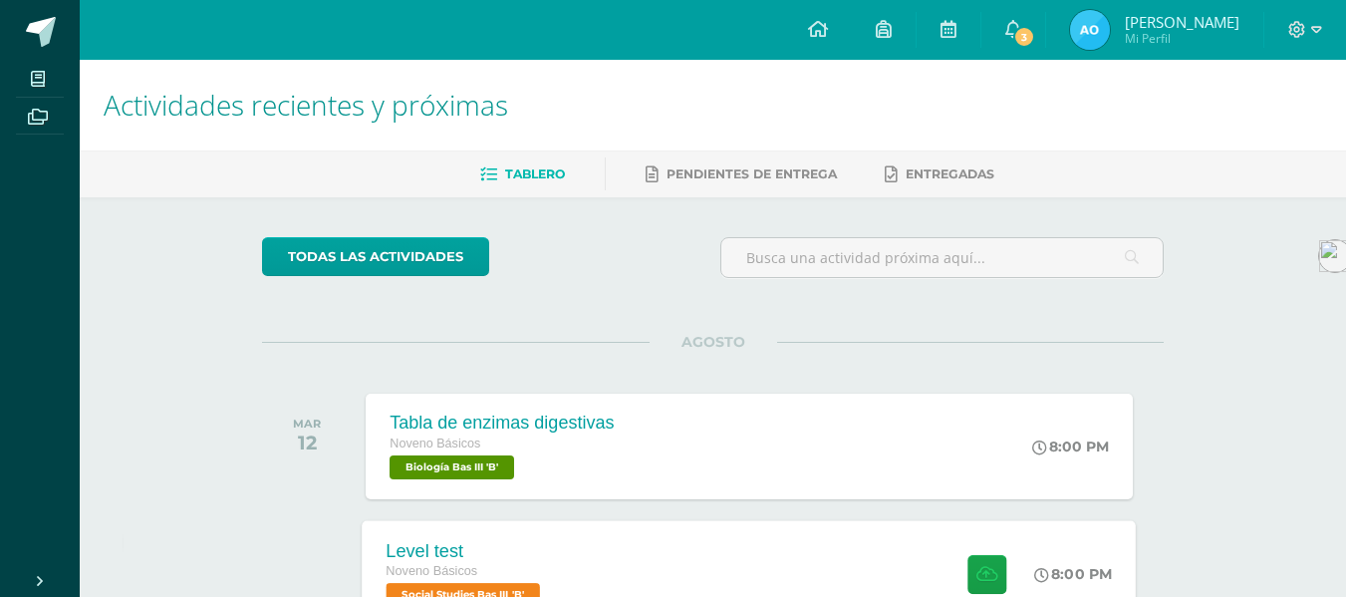
click at [761, 569] on div "Level test Noveno Básicos Social Studies Bas III 'B' 8:00 PM Level test Social …" at bounding box center [750, 573] width 774 height 107
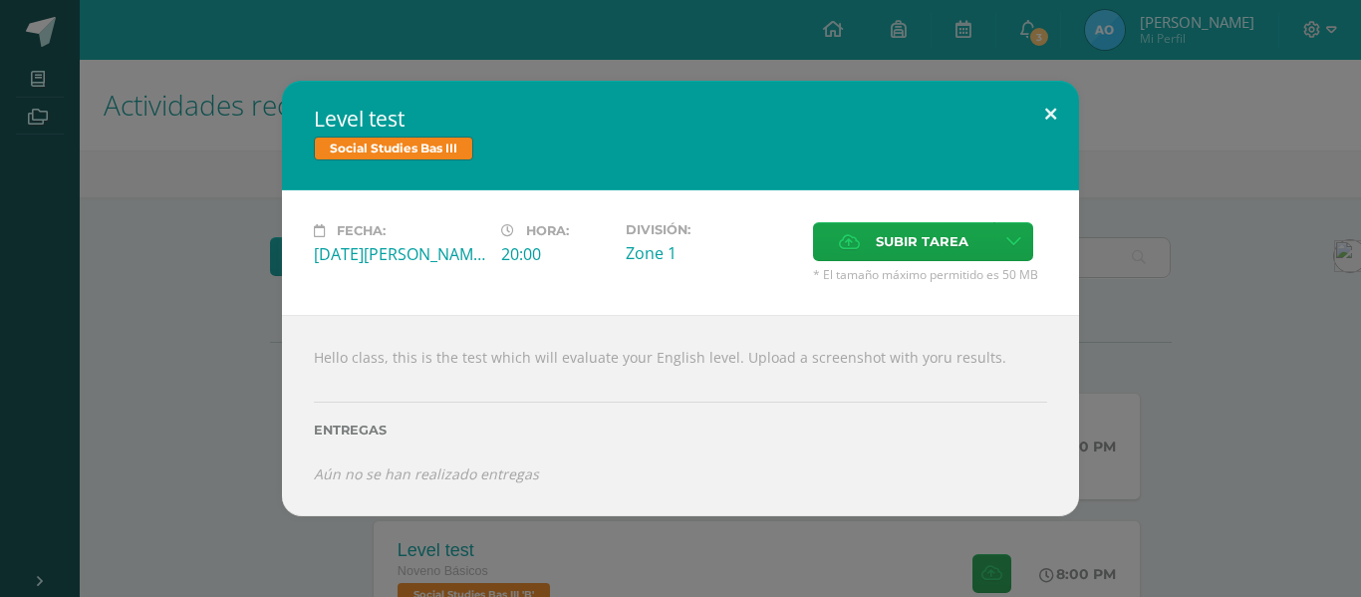
click at [1062, 110] on button at bounding box center [1050, 115] width 57 height 68
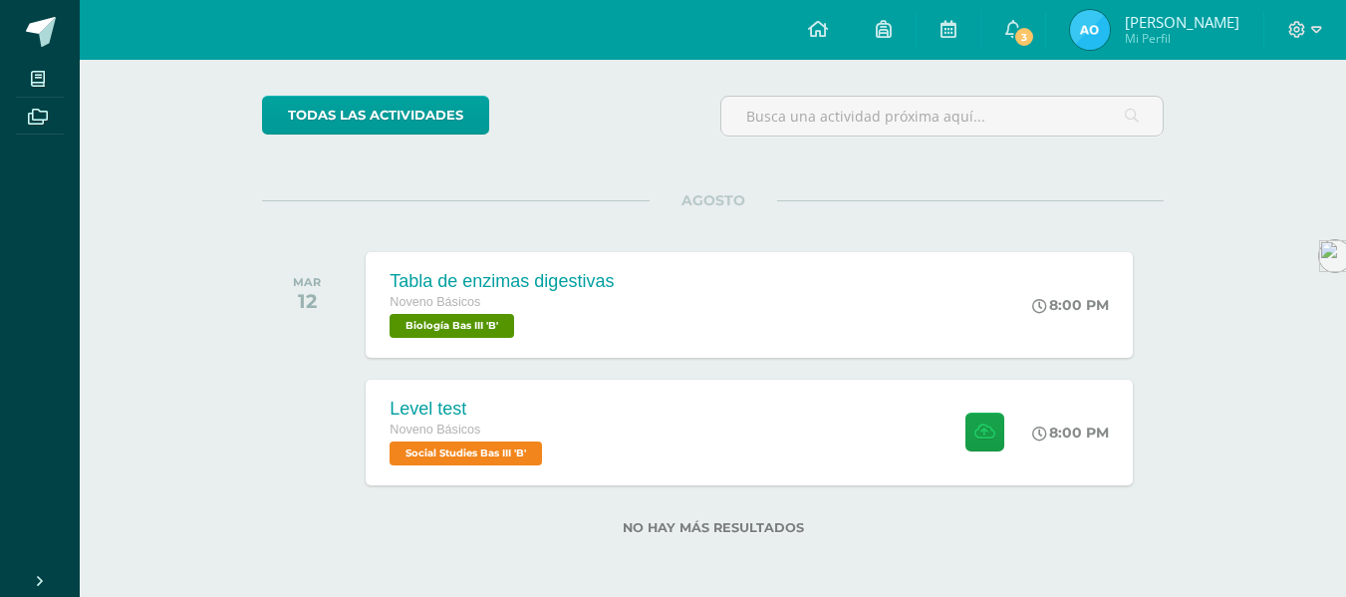
scroll to position [143, 0]
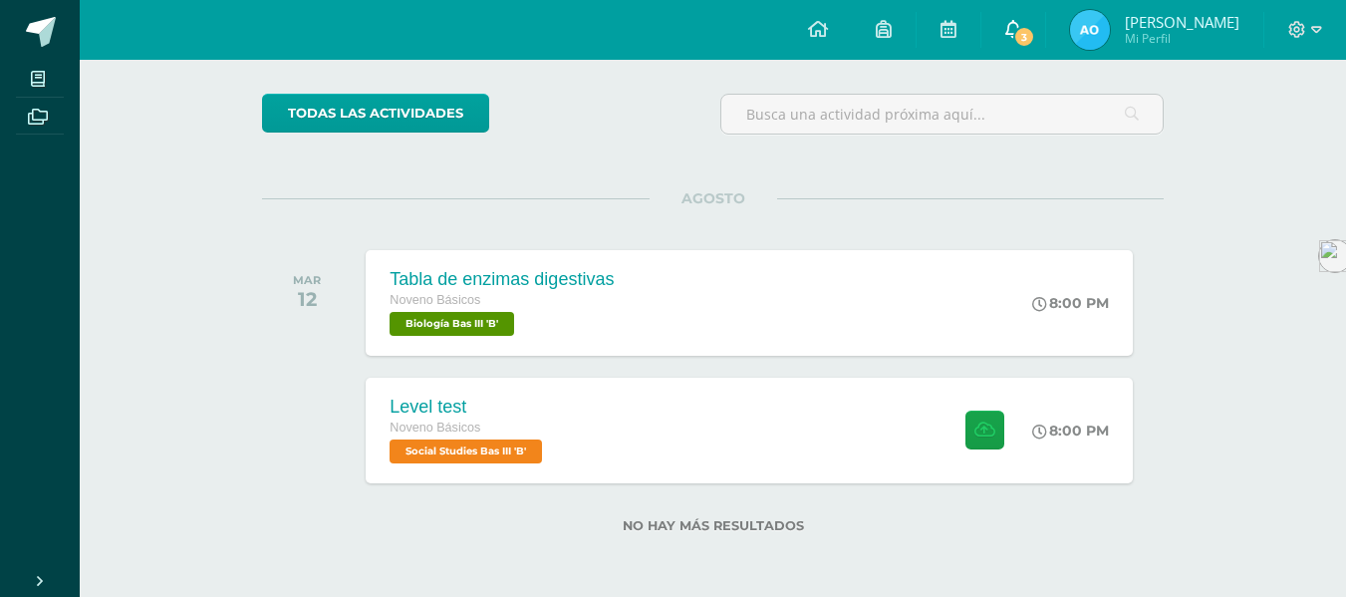
click at [1010, 24] on icon at bounding box center [1013, 29] width 16 height 18
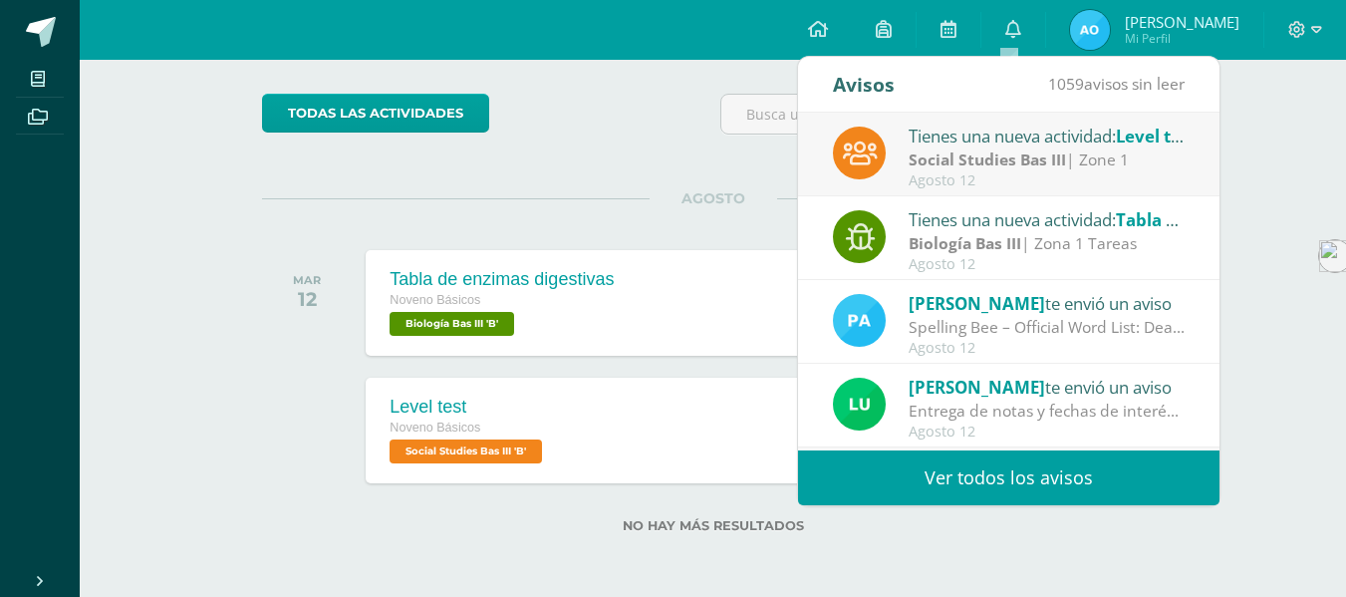
click at [992, 172] on div "Agosto 12" at bounding box center [1046, 180] width 277 height 17
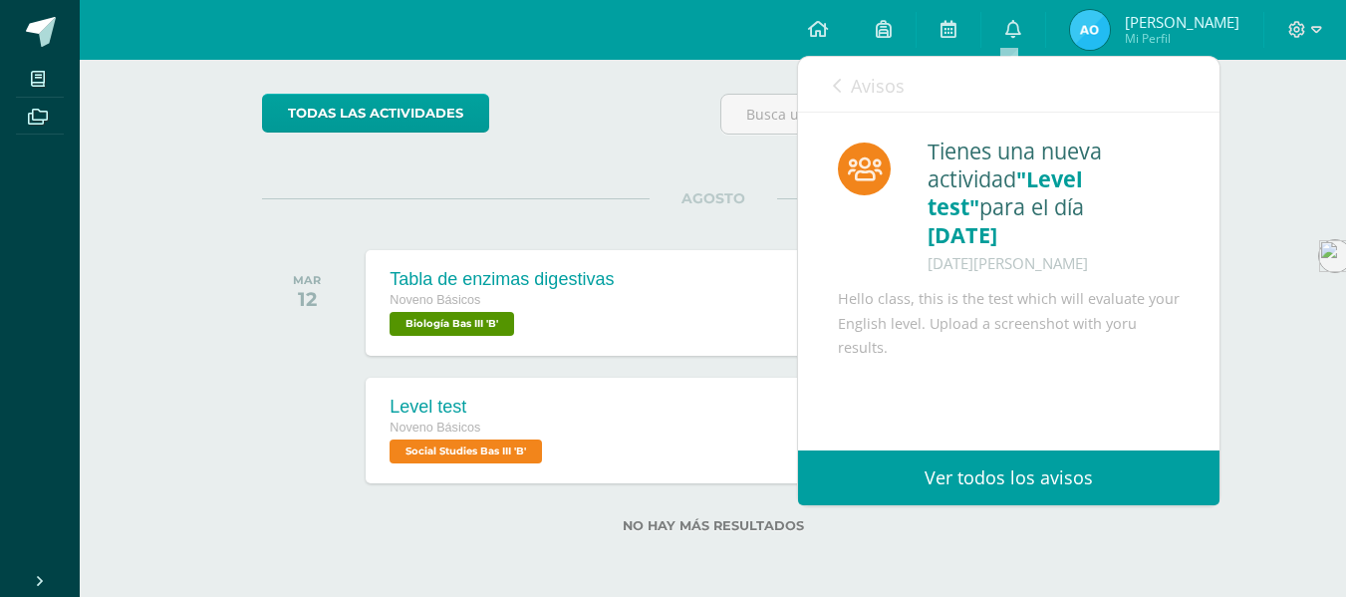
click at [1239, 208] on div "Actividades recientes y próximas Tablero Pendientes de entrega Entregadas todas…" at bounding box center [713, 256] width 1266 height 680
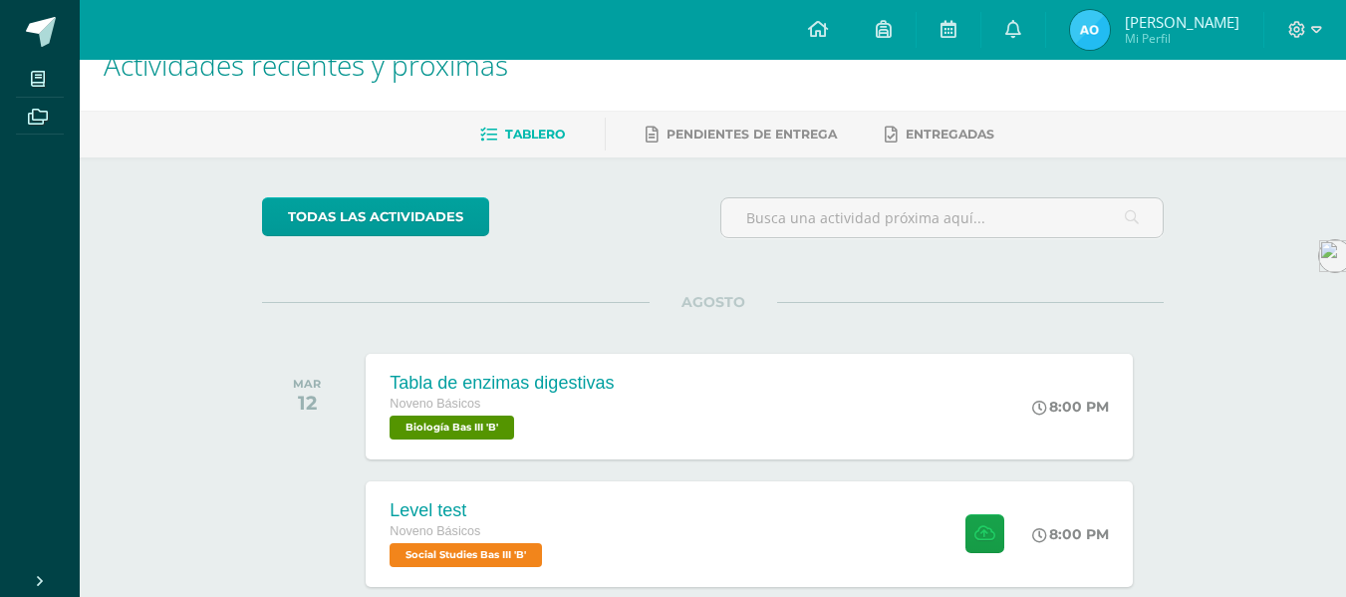
scroll to position [143, 0]
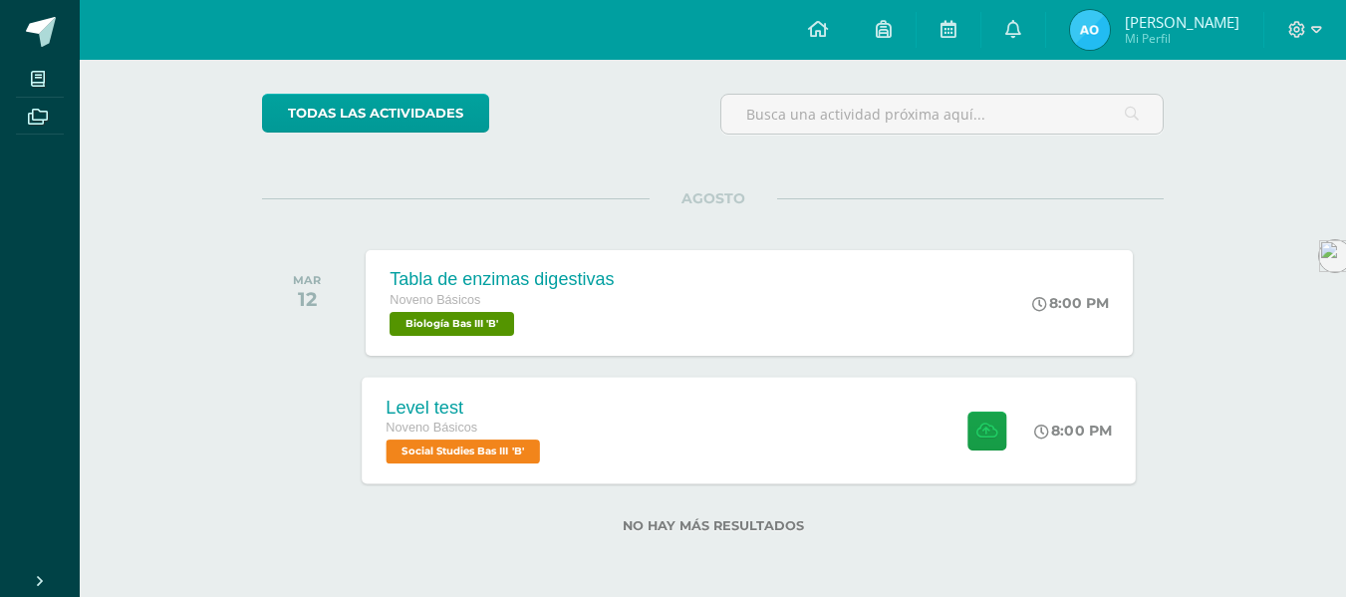
click at [770, 407] on div "Level test Noveno Básicos Social Studies Bas III 'B' 8:00 PM Level test Social …" at bounding box center [750, 429] width 774 height 107
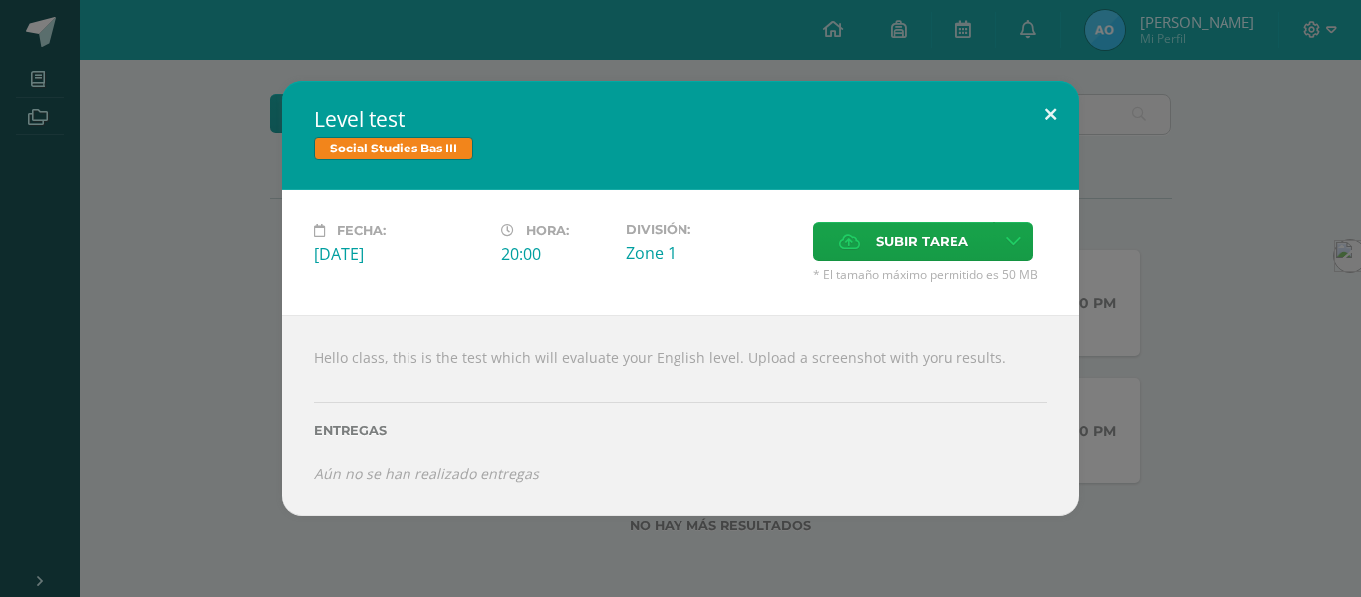
click at [1055, 97] on button at bounding box center [1050, 115] width 57 height 68
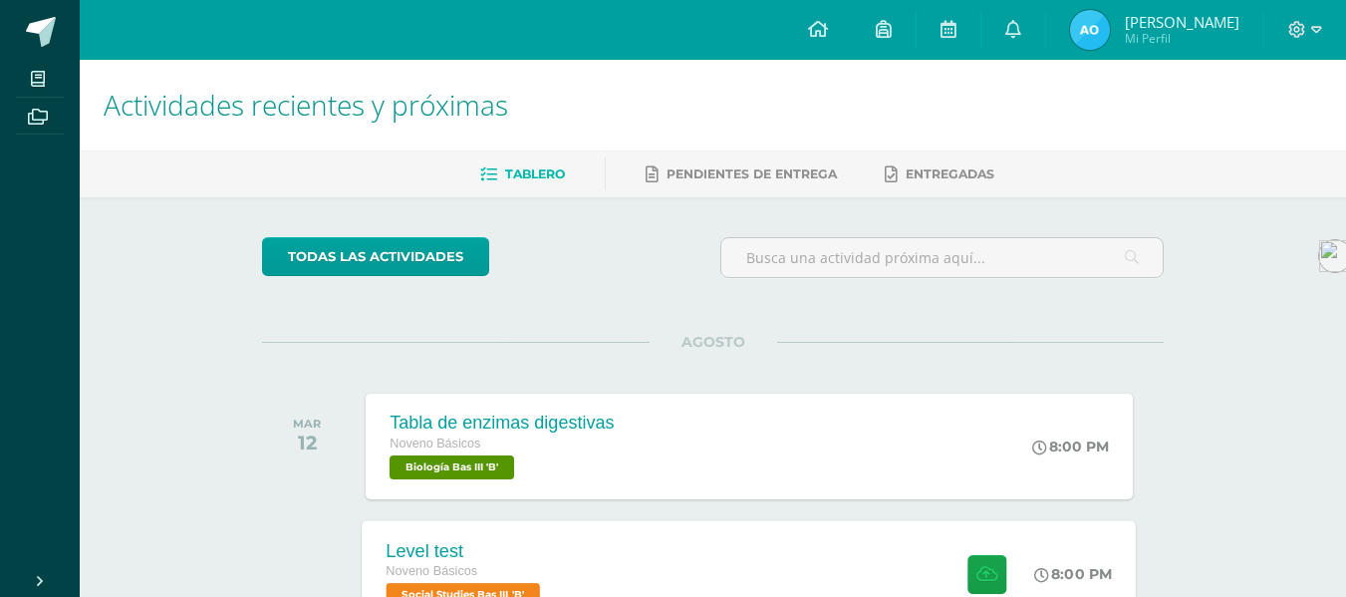
click at [505, 551] on div "Level test" at bounding box center [465, 550] width 159 height 21
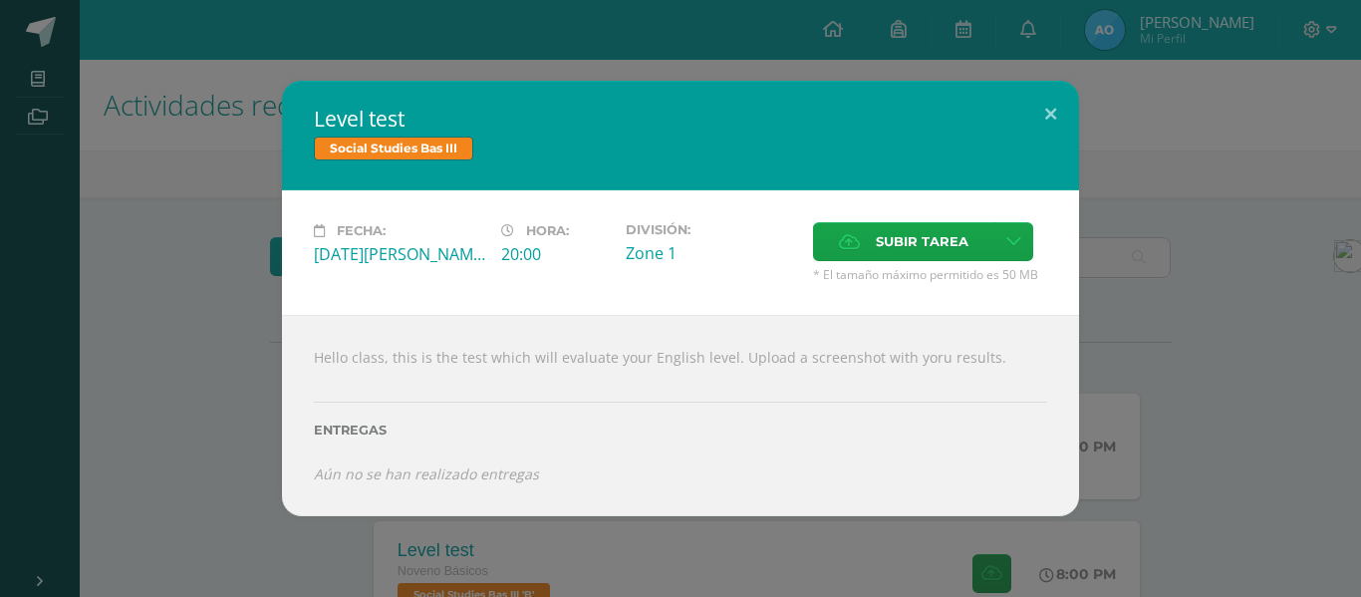
click at [135, 31] on div "Level test Social Studies Bas III Fecha: Martes 12 de Agosto Hora: 20:00 Divisi…" at bounding box center [680, 298] width 1361 height 597
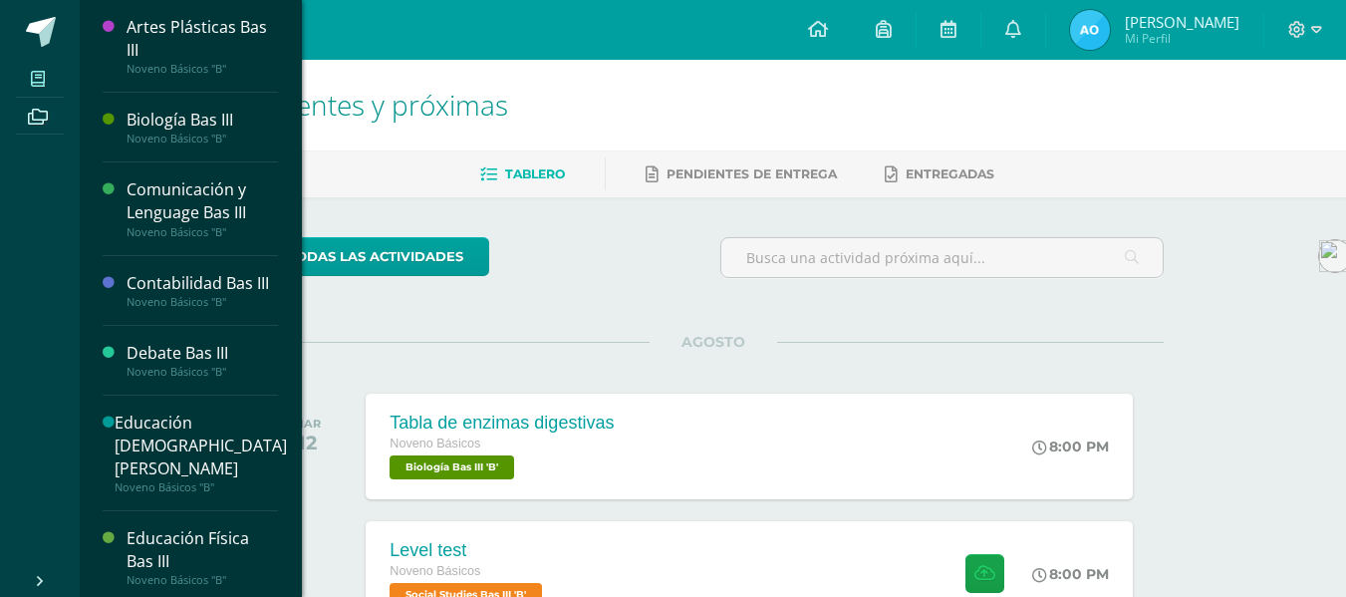
click at [42, 67] on span at bounding box center [38, 78] width 45 height 27
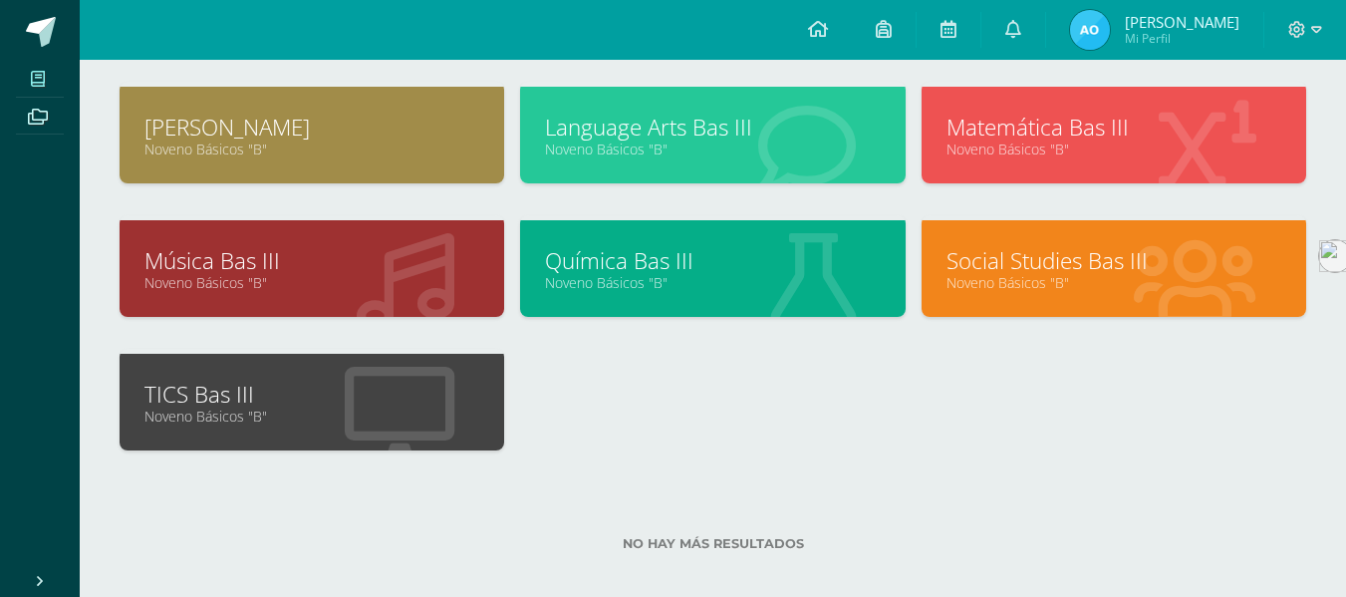
scroll to position [512, 0]
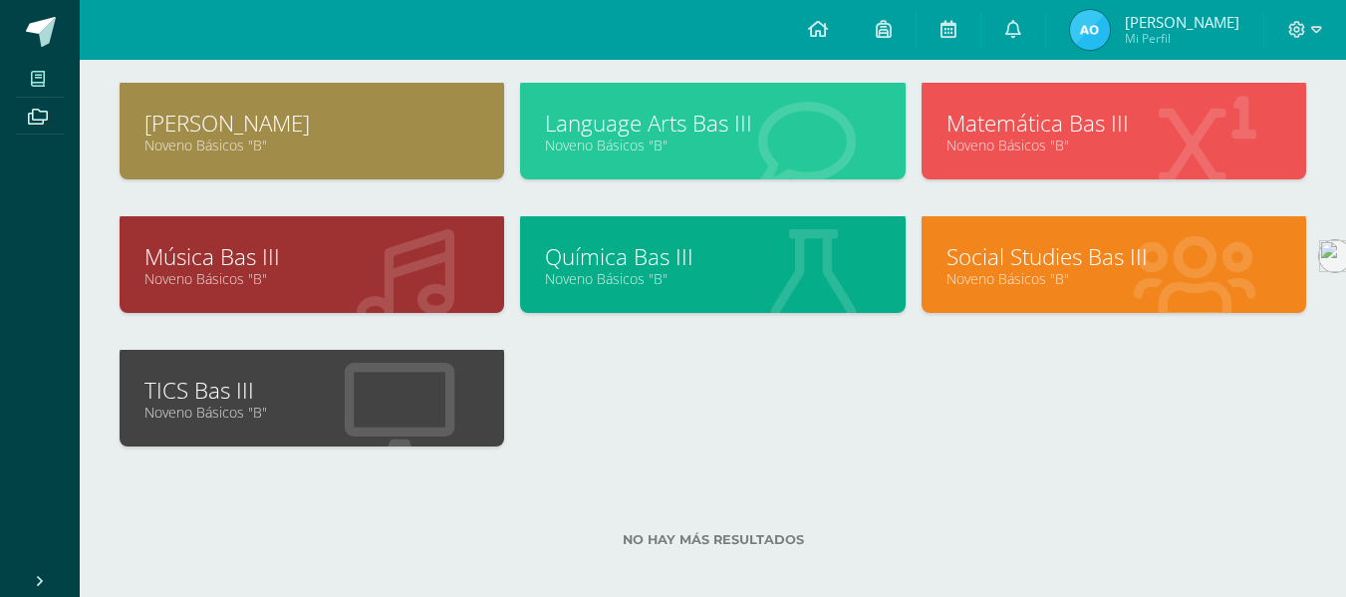
click at [1212, 269] on link "Noveno Básicos "B"" at bounding box center [1113, 278] width 335 height 19
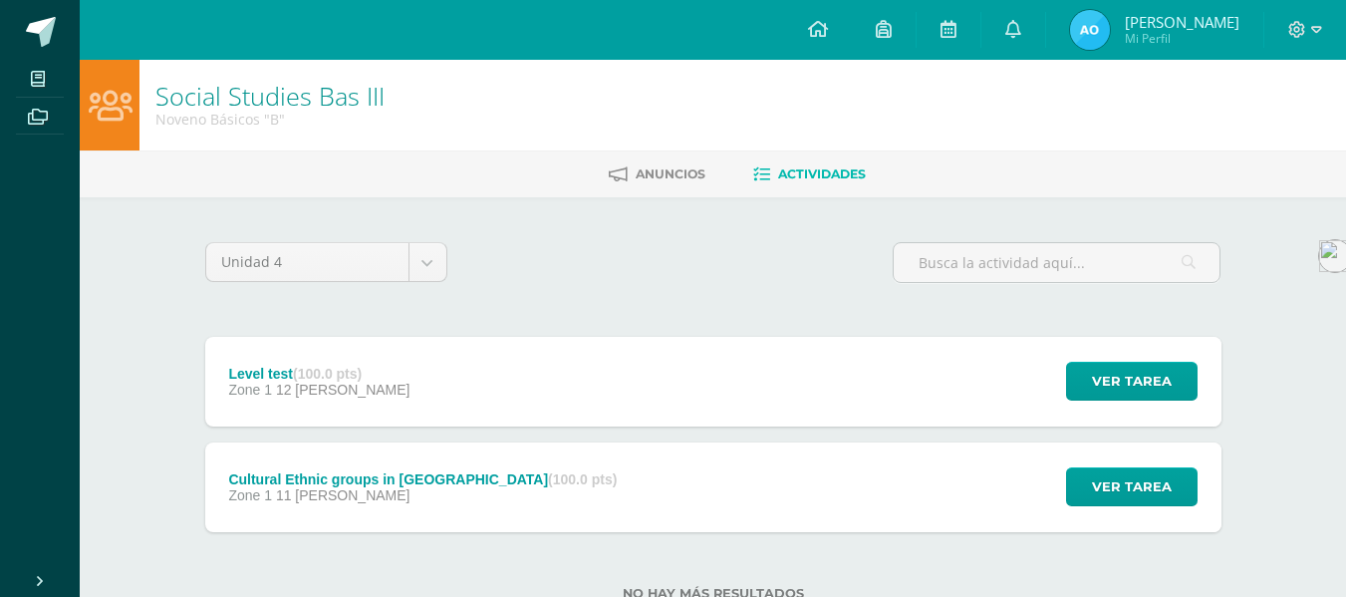
click at [941, 370] on div "Level test (100.0 pts) Zone 1 12 [PERSON_NAME] Ver tarea Level test Social Stud…" at bounding box center [713, 382] width 1016 height 90
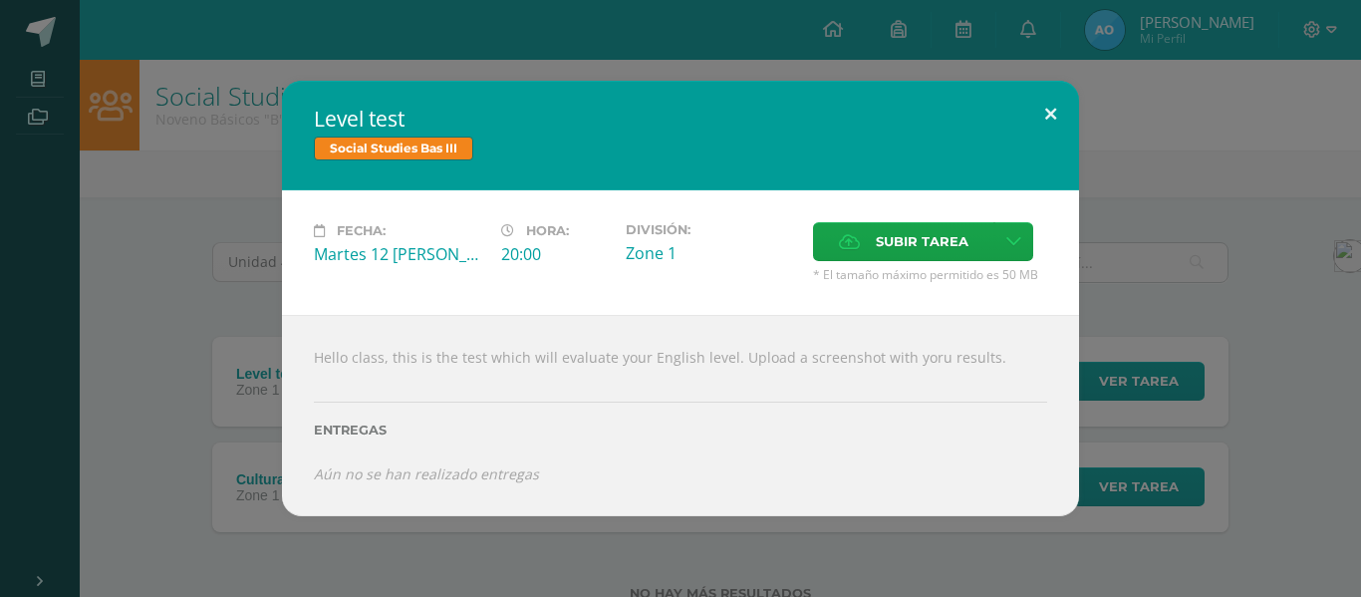
click at [1048, 111] on button at bounding box center [1050, 115] width 57 height 68
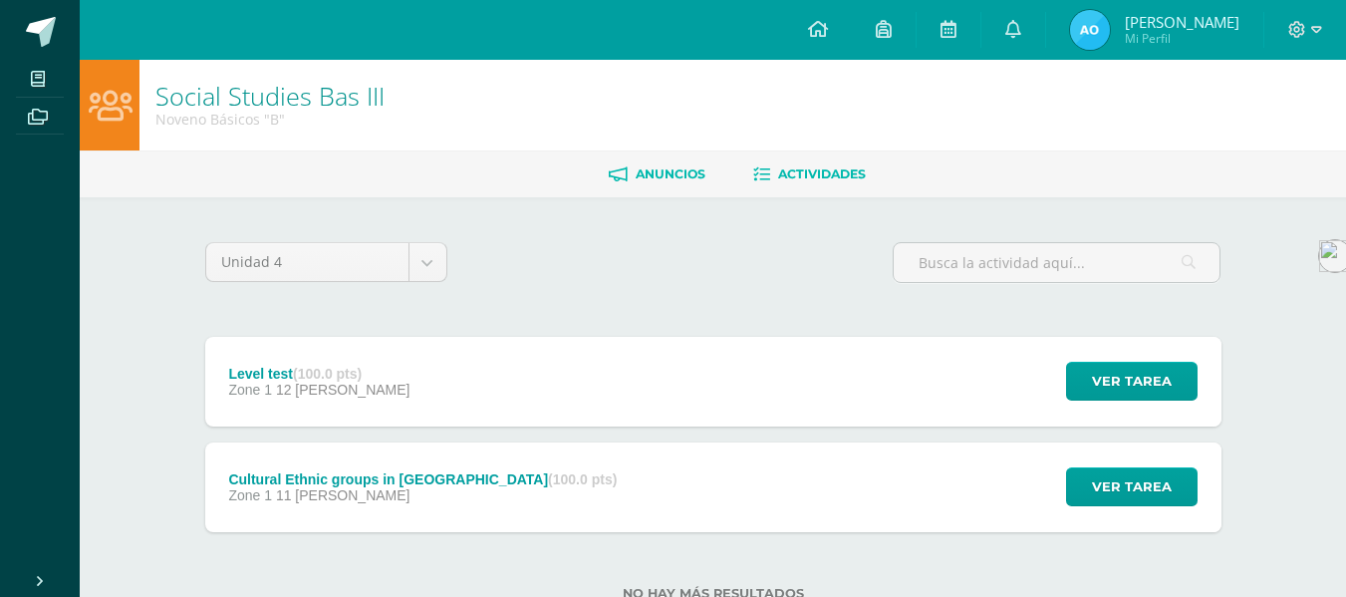
click at [682, 166] on span "Anuncios" at bounding box center [670, 173] width 70 height 15
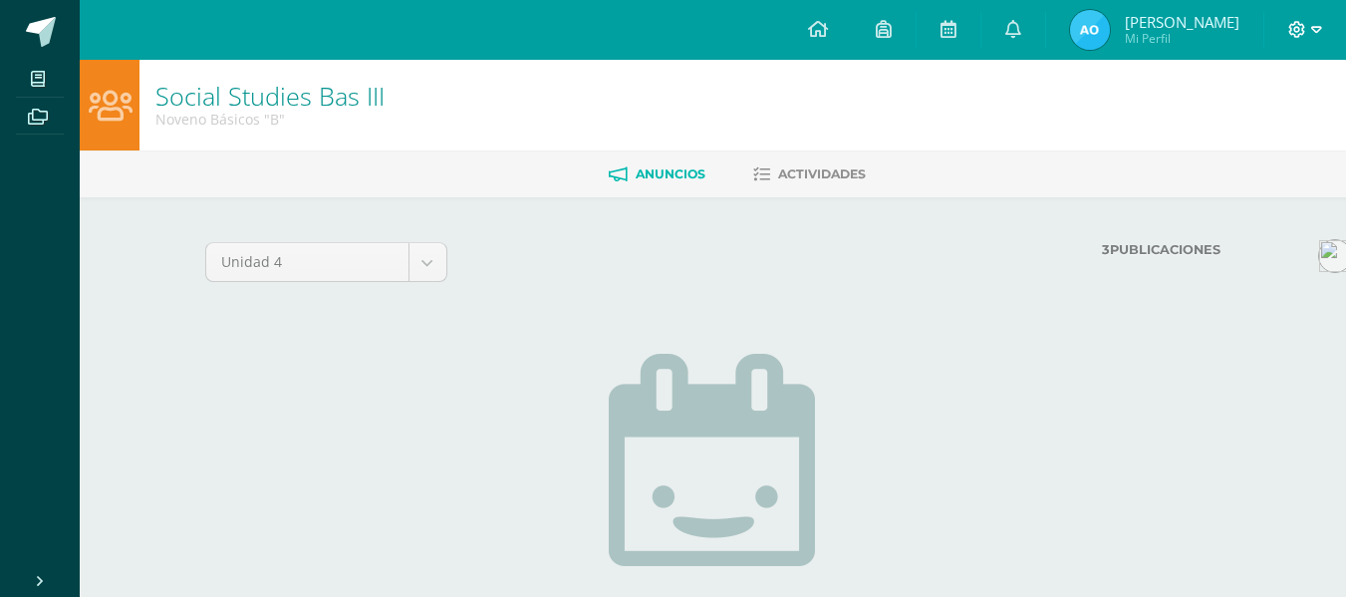
click at [1298, 31] on icon at bounding box center [1297, 29] width 17 height 17
click at [1251, 127] on span "Cerrar sesión" at bounding box center [1253, 134] width 90 height 19
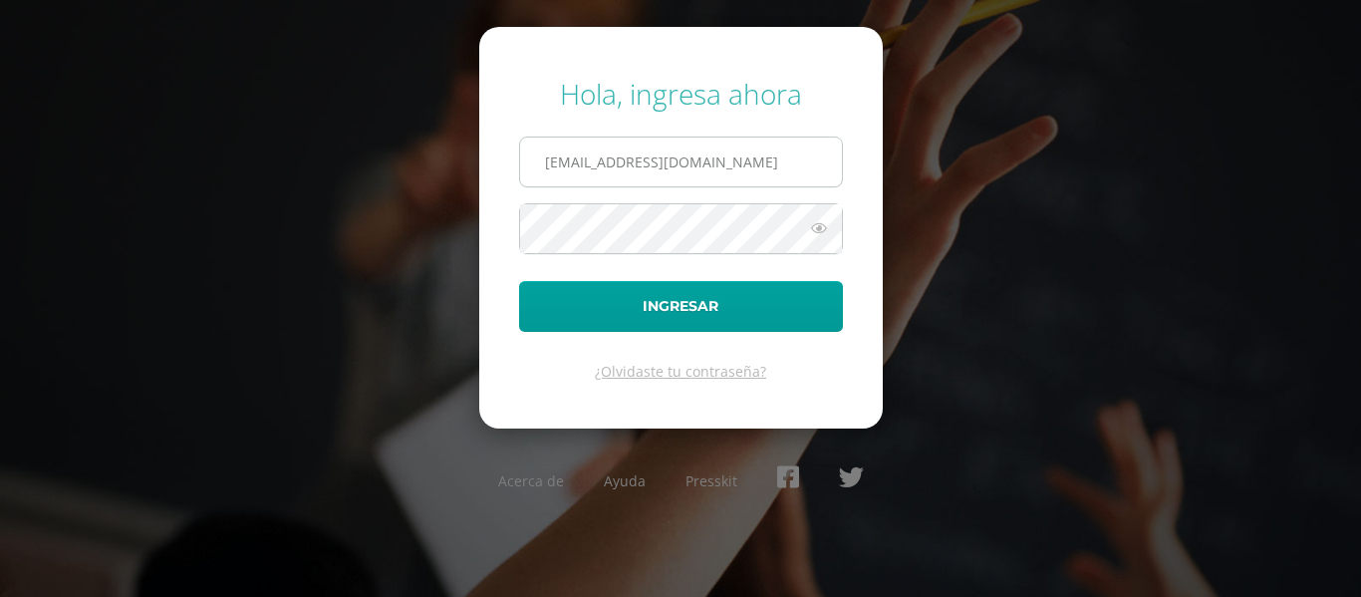
click at [711, 174] on input "angieovalle14@colegioselshaddai.edu.gt" at bounding box center [681, 161] width 322 height 49
type input "josejuarez14@colegioselshaddai.edu.gt"
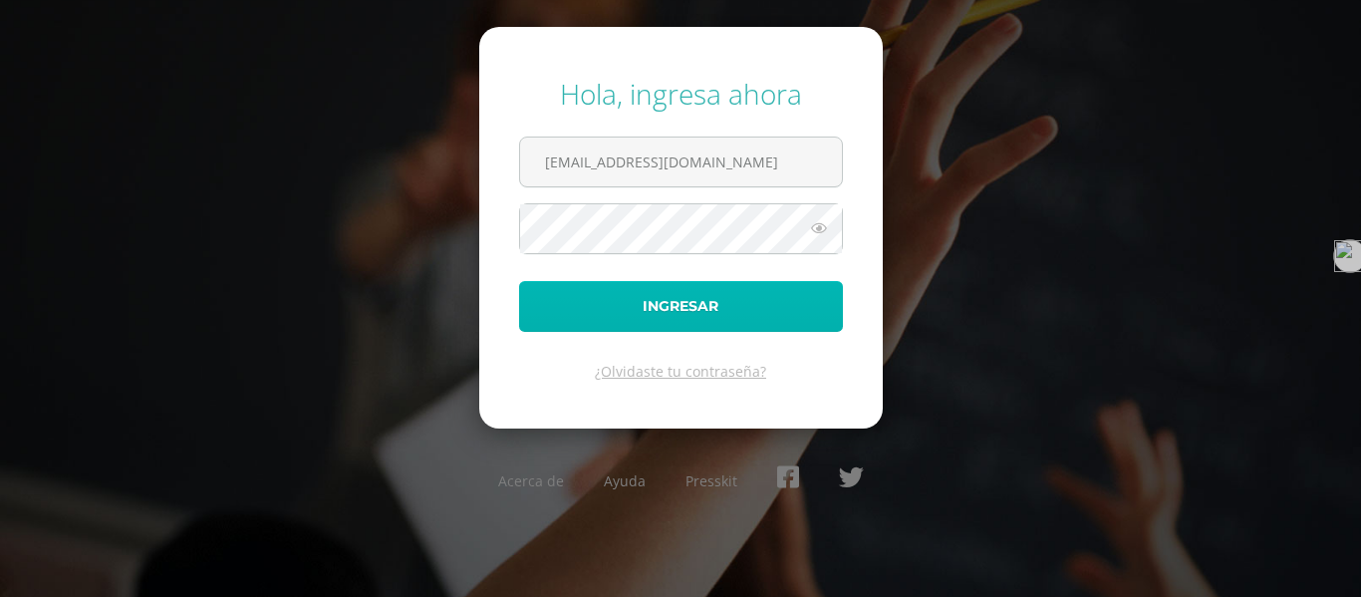
click at [788, 295] on button "Ingresar" at bounding box center [681, 306] width 324 height 51
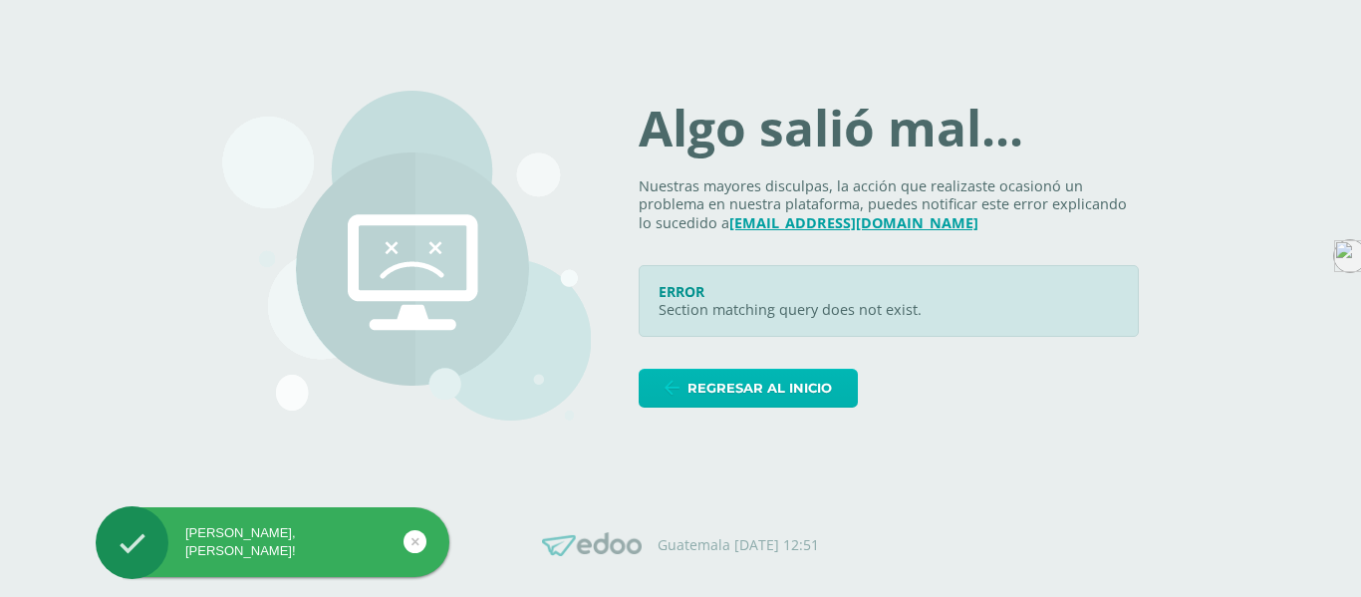
click at [767, 398] on span "Regresar al inicio" at bounding box center [759, 388] width 144 height 37
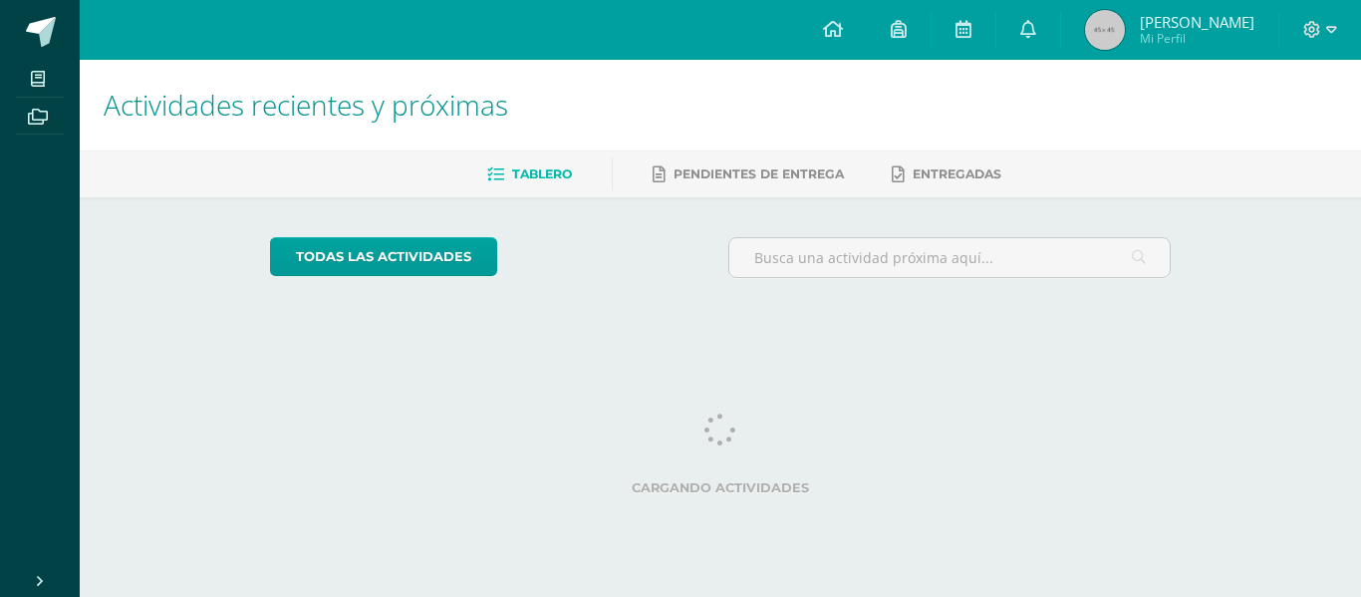
click at [823, 334] on html "Mis cursos Archivos Cerrar panel Artes Plásticas Bas III Noveno Básicos "A" Bio…" at bounding box center [680, 167] width 1361 height 334
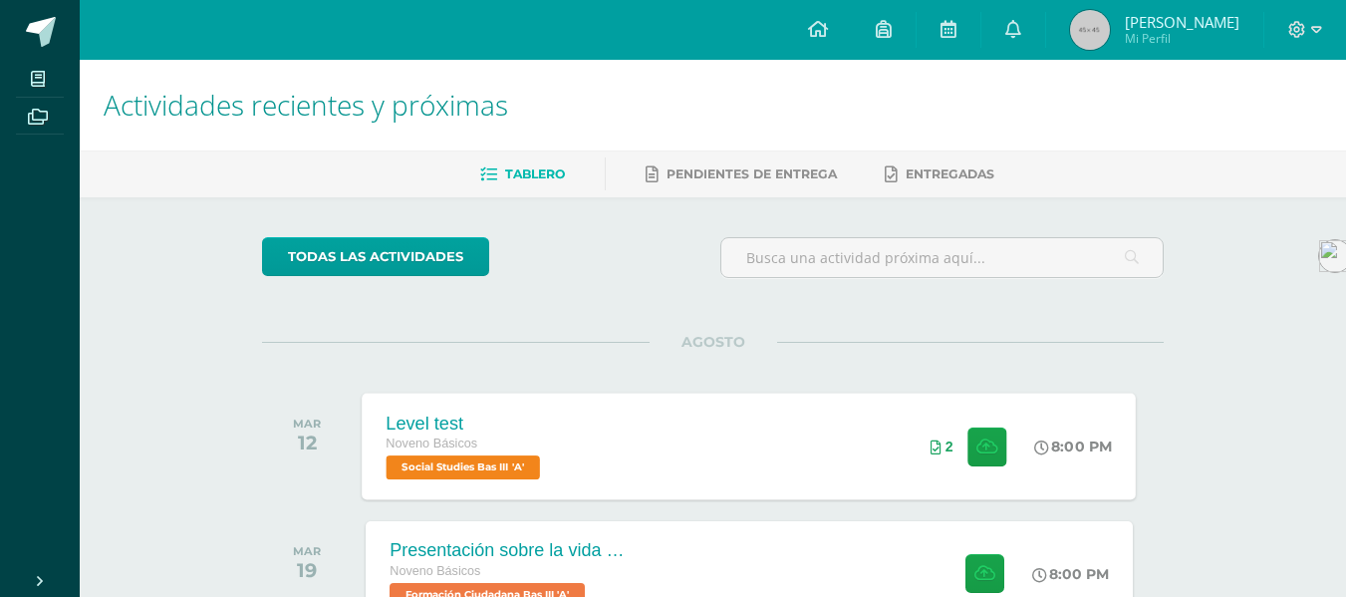
click at [788, 469] on div "Level test Noveno Básicos Social Studies Bas III 'A' 8:00 PM 2 Level test Socia…" at bounding box center [750, 445] width 774 height 107
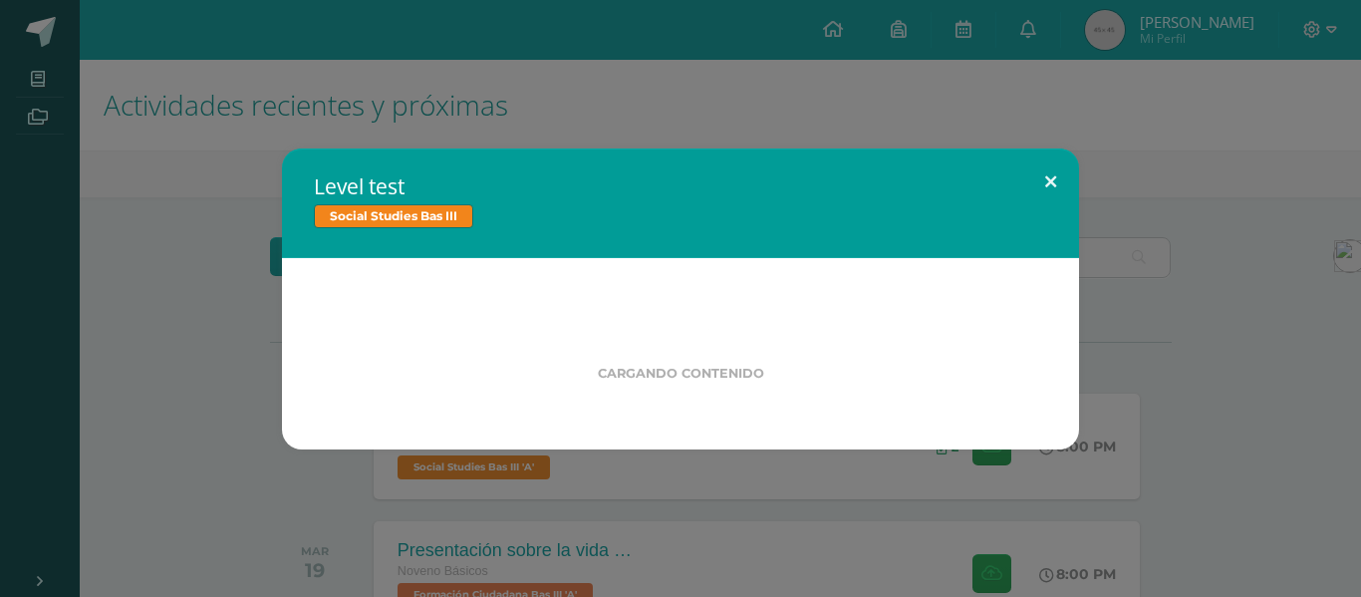
click at [1070, 171] on button at bounding box center [1050, 182] width 57 height 68
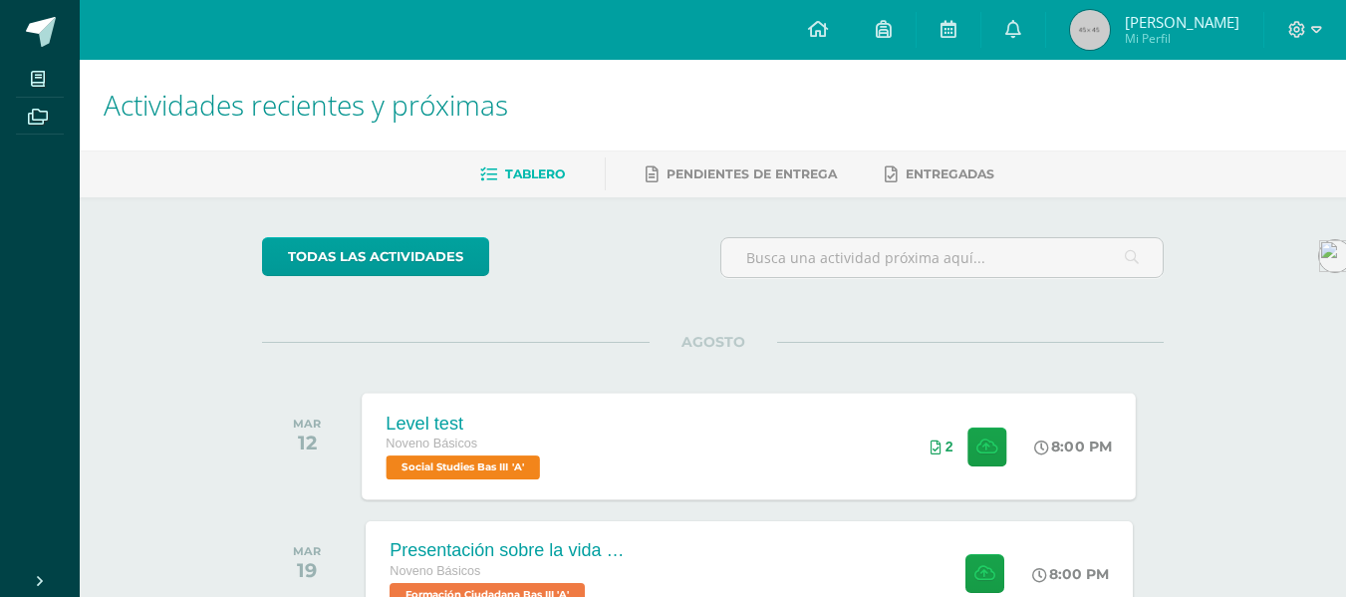
click at [706, 443] on div "Level test Noveno Básicos Social Studies Bas III 'A' 8:00 PM 2 Level test Socia…" at bounding box center [750, 445] width 774 height 107
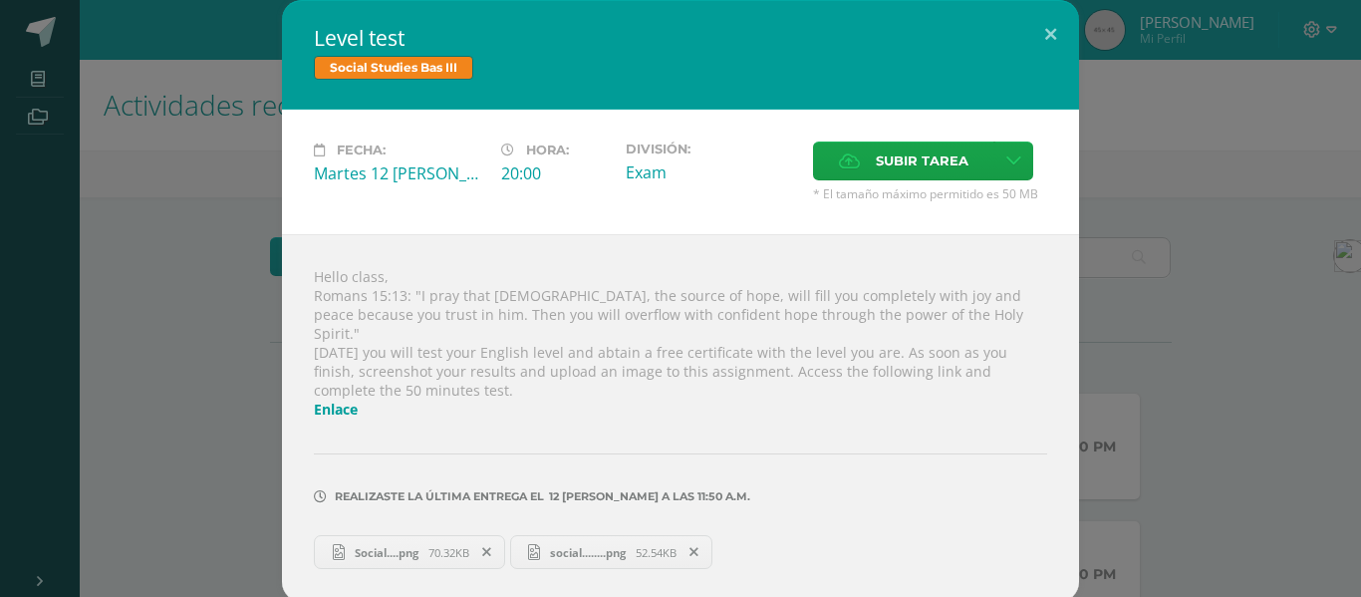
click at [1112, 312] on div "Level test Social Studies Bas III Fecha: Martes 12 [PERSON_NAME] Hora: 20:00 Di…" at bounding box center [680, 301] width 1345 height 602
